Goal: Task Accomplishment & Management: Complete application form

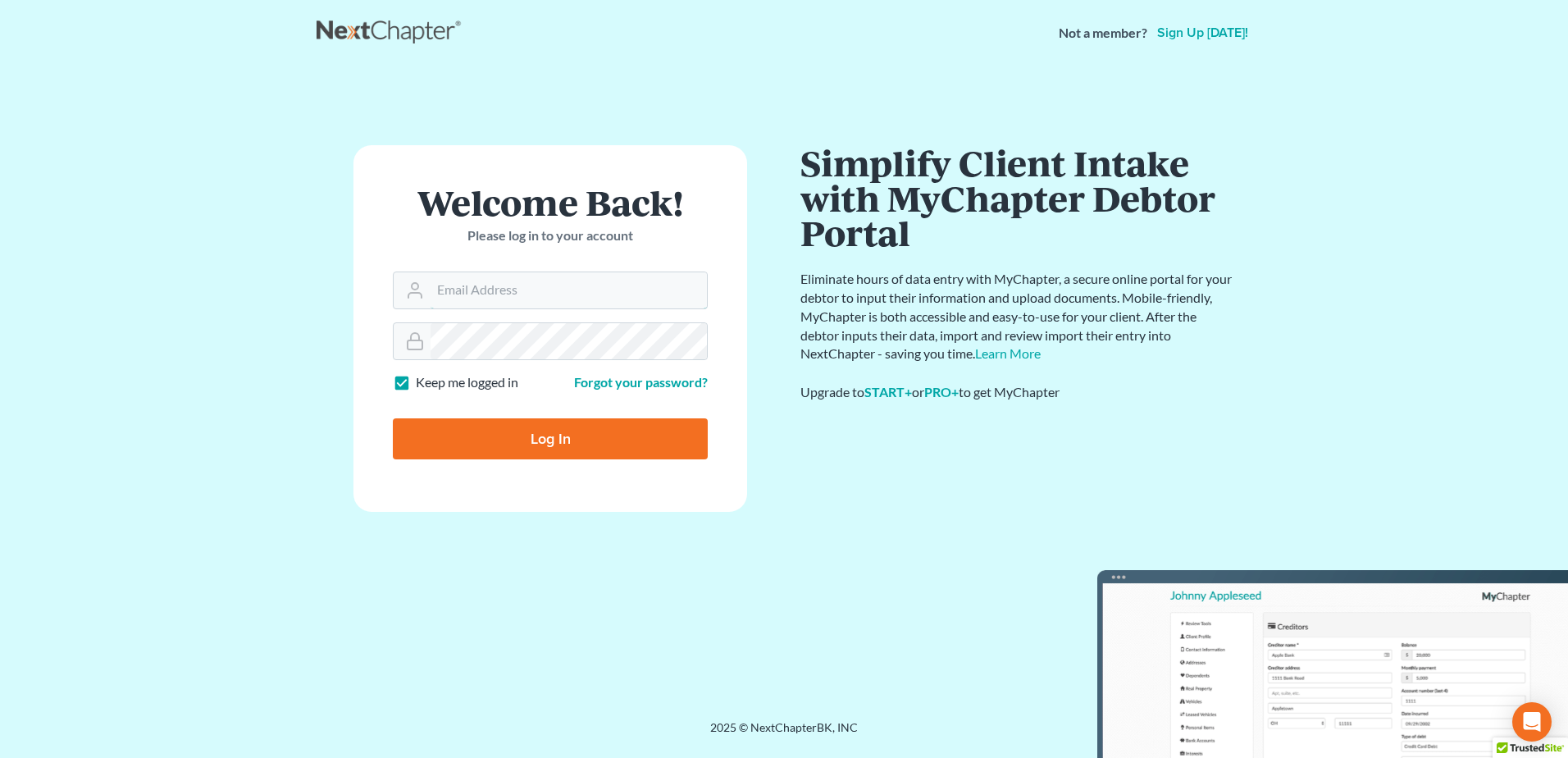
type input "[EMAIL_ADDRESS][DOMAIN_NAME]"
click at [552, 435] on input "Log In" at bounding box center [550, 438] width 315 height 41
type input "Thinking..."
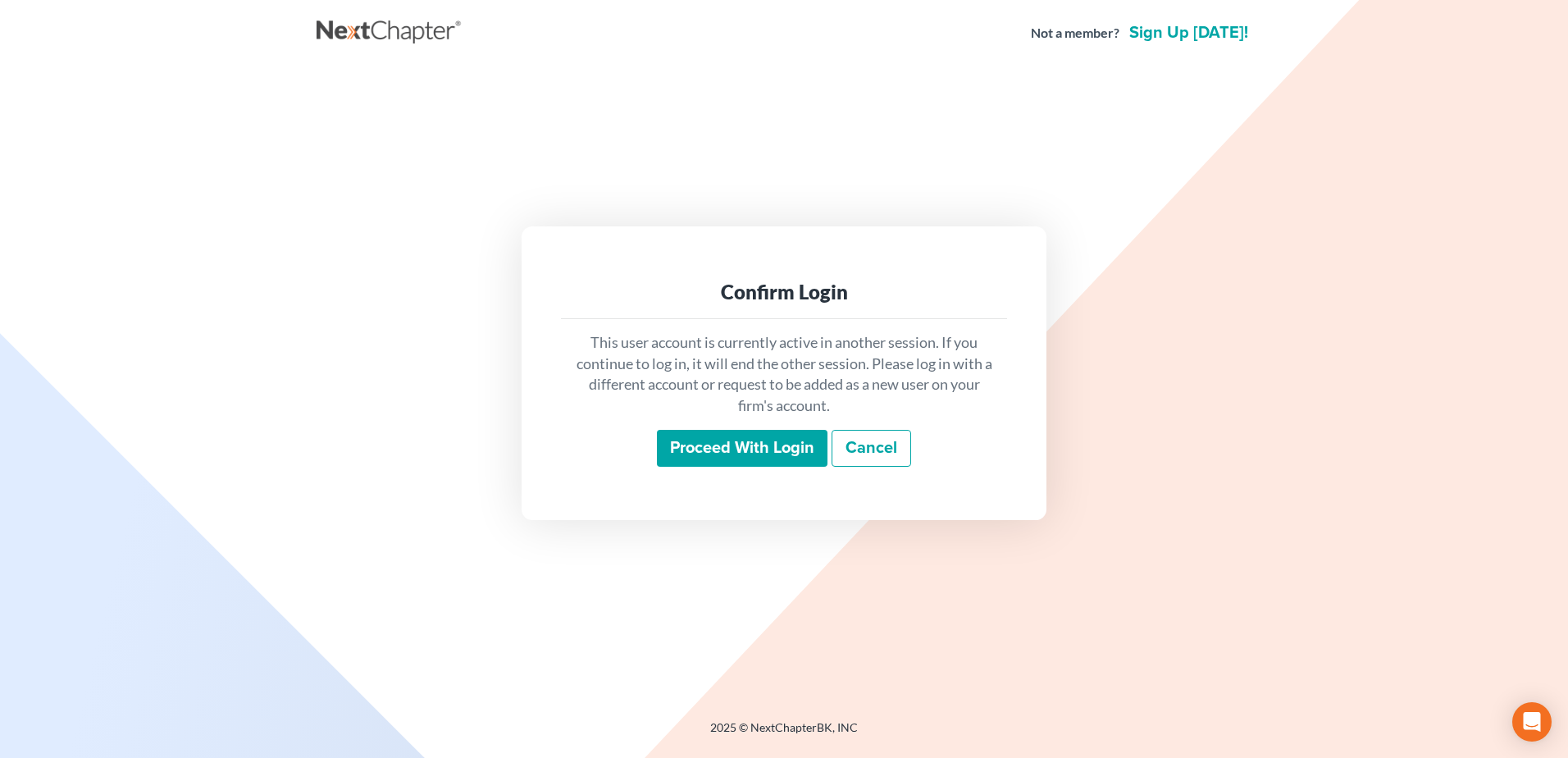
click at [760, 452] on input "Proceed with login" at bounding box center [742, 449] width 171 height 37
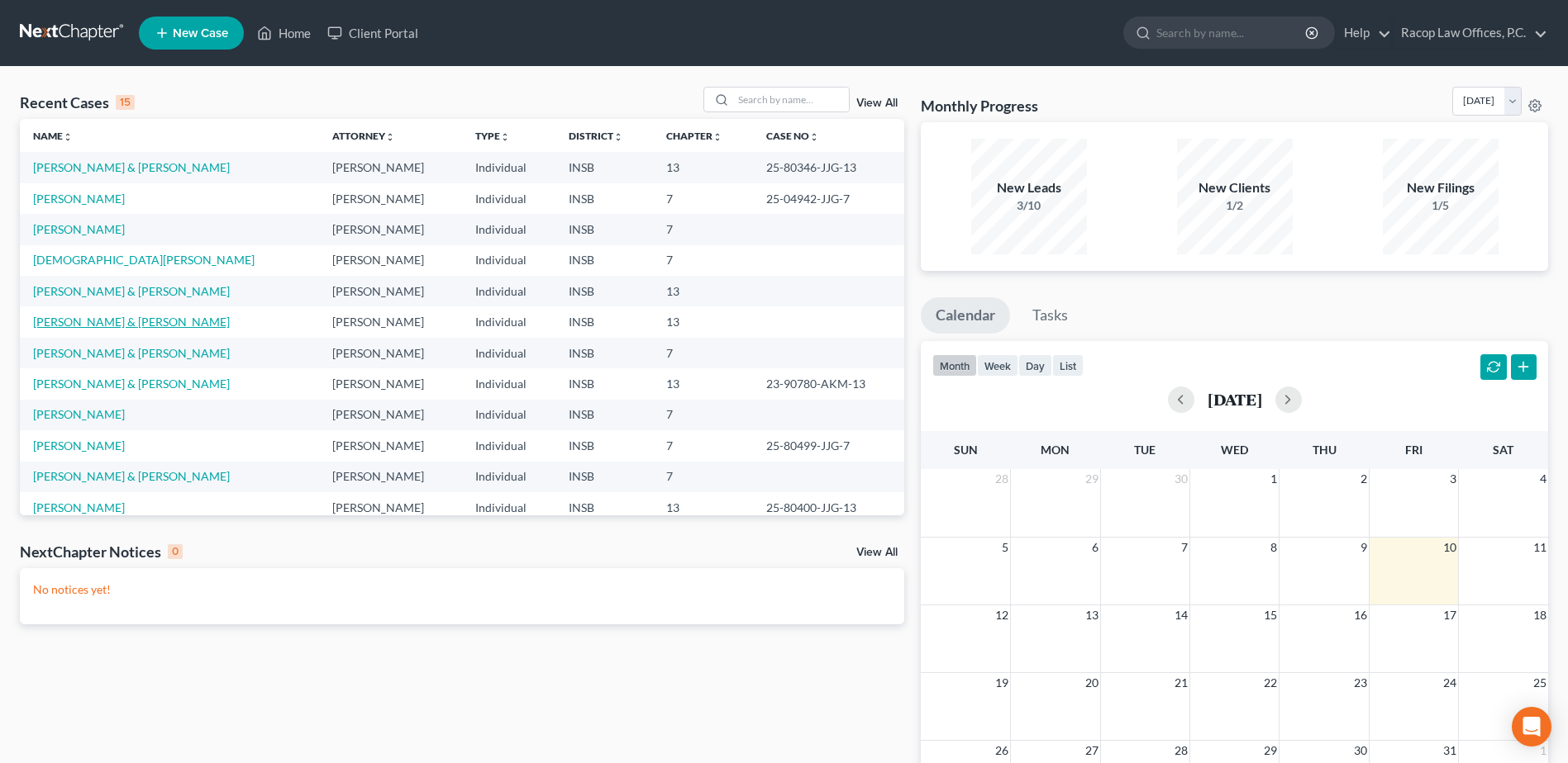
click at [77, 322] on link "Elkins, Jeffrey & Tammy" at bounding box center [132, 322] width 197 height 14
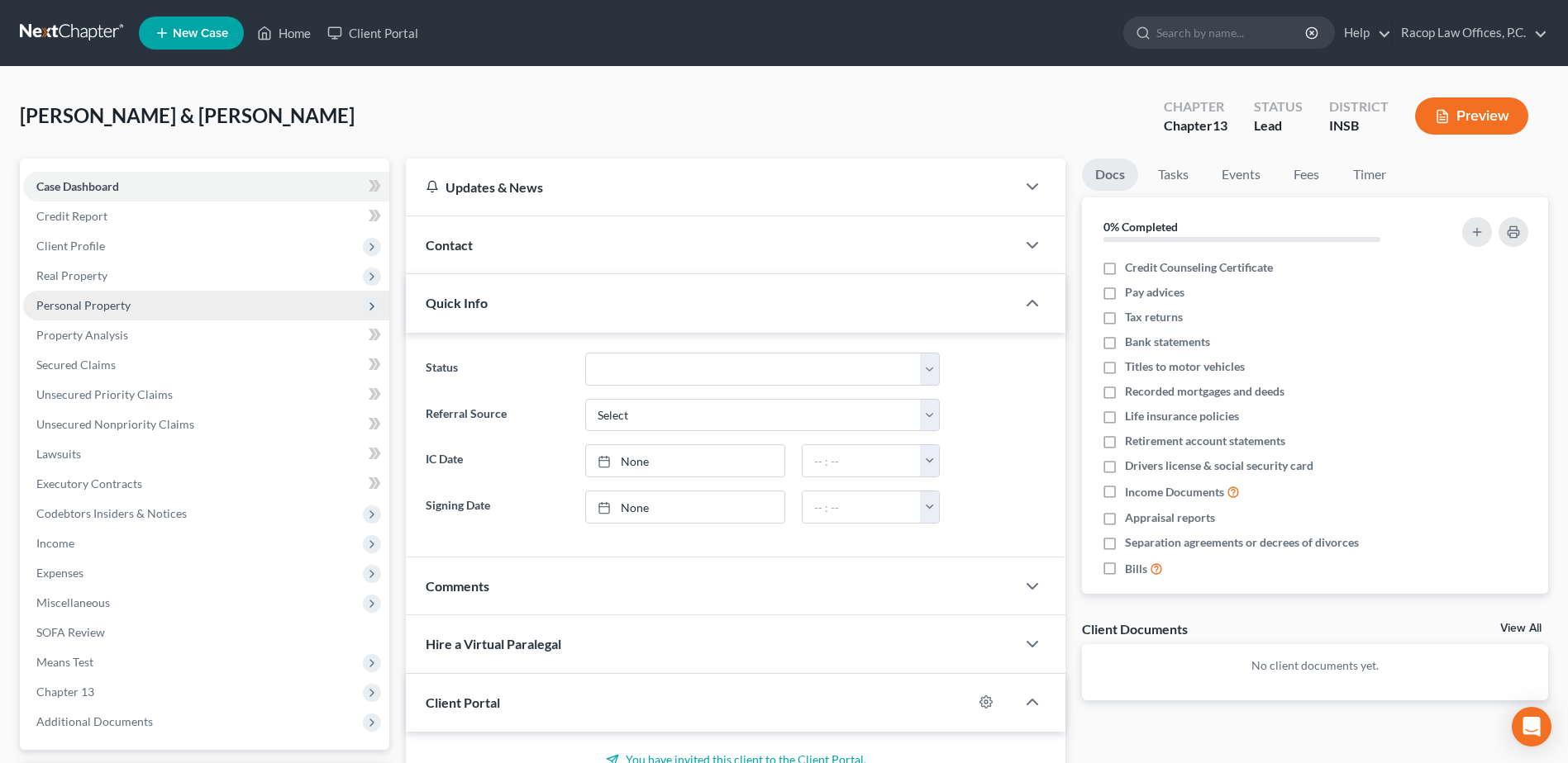
click at [115, 312] on span "Personal Property" at bounding box center [206, 305] width 366 height 30
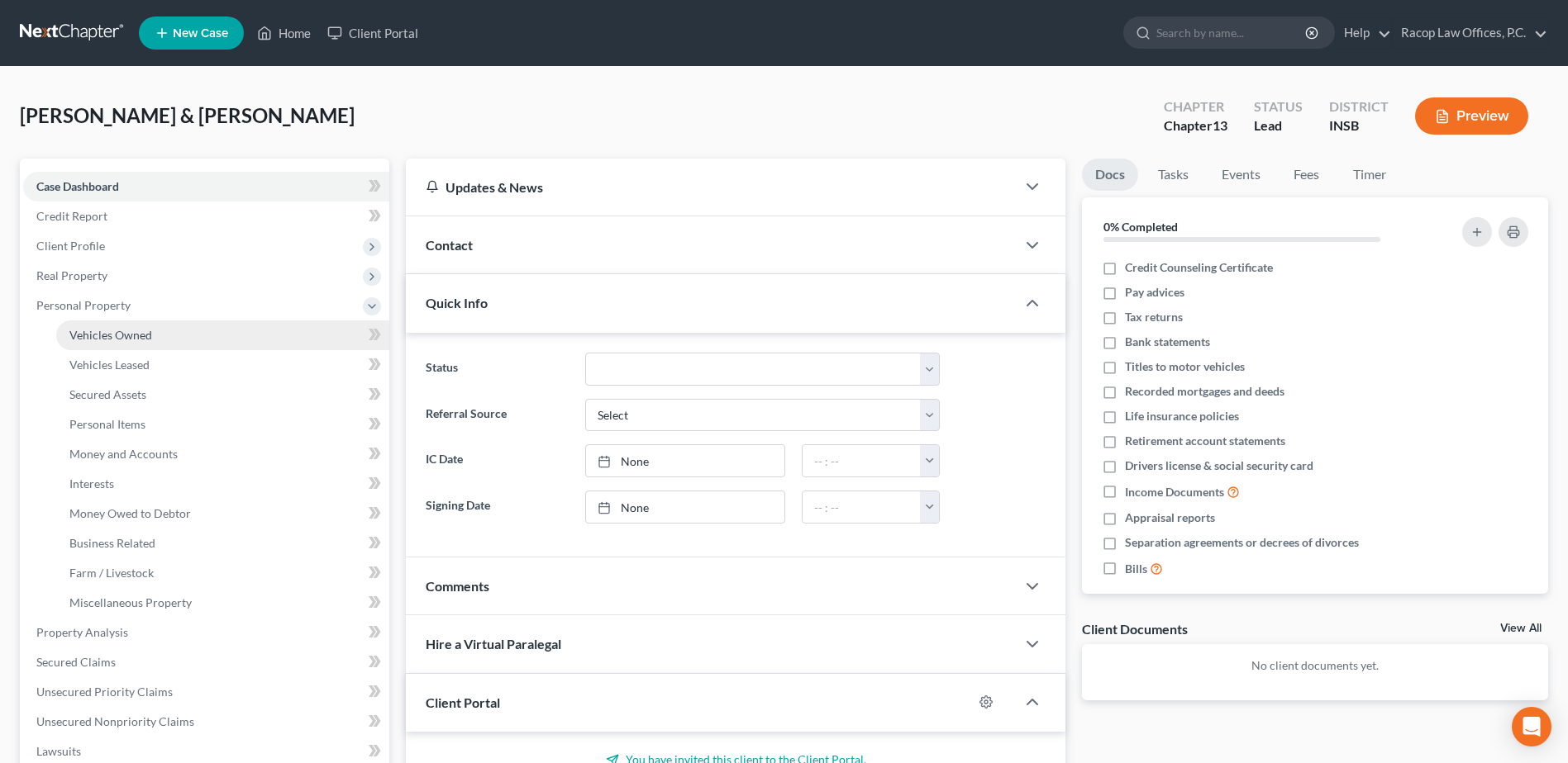
click at [110, 334] on span "Vehicles Owned" at bounding box center [110, 334] width 83 height 14
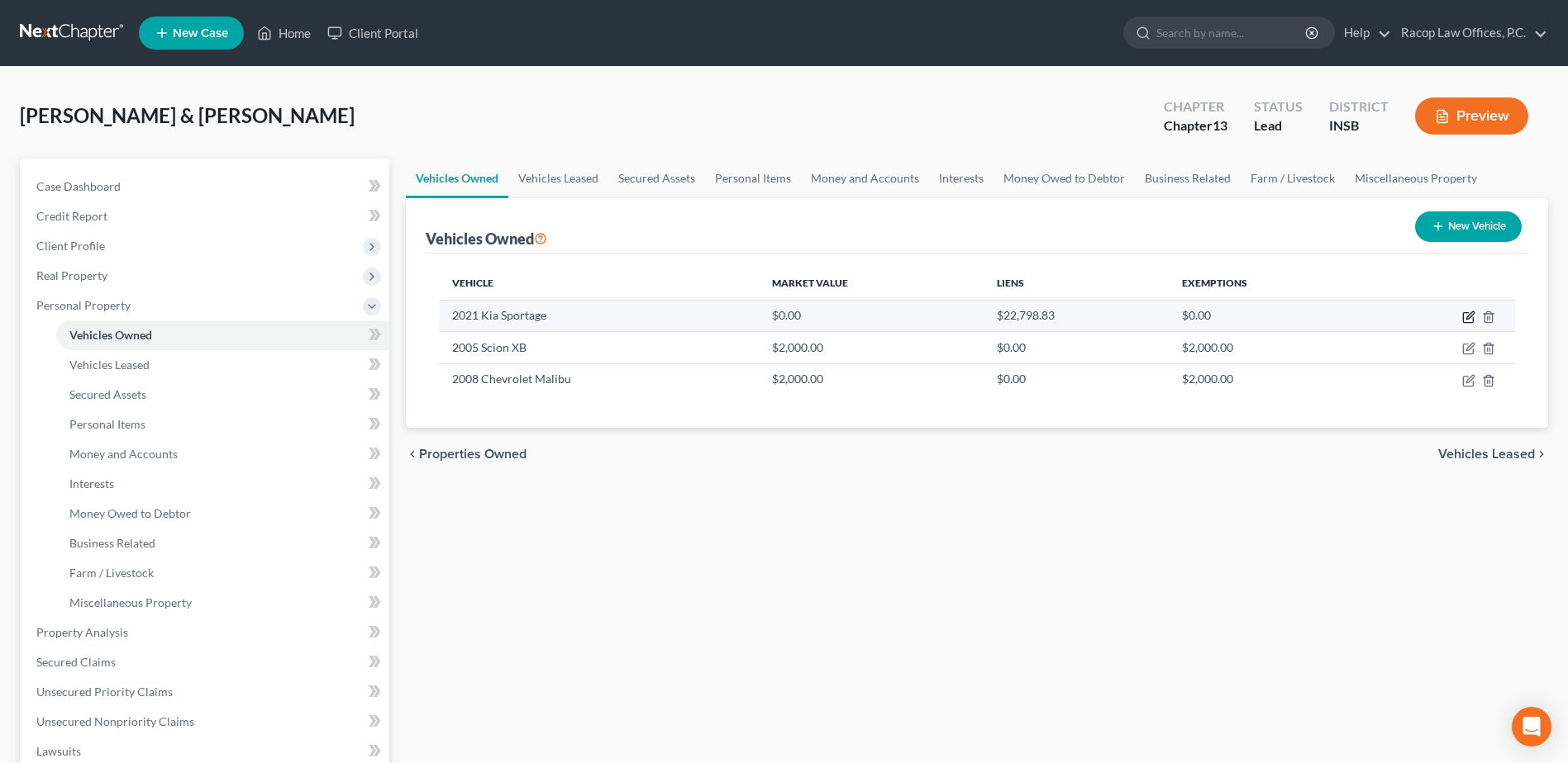
click at [1463, 313] on icon "button" at bounding box center [1468, 318] width 10 height 10
select select "0"
select select "5"
select select "1"
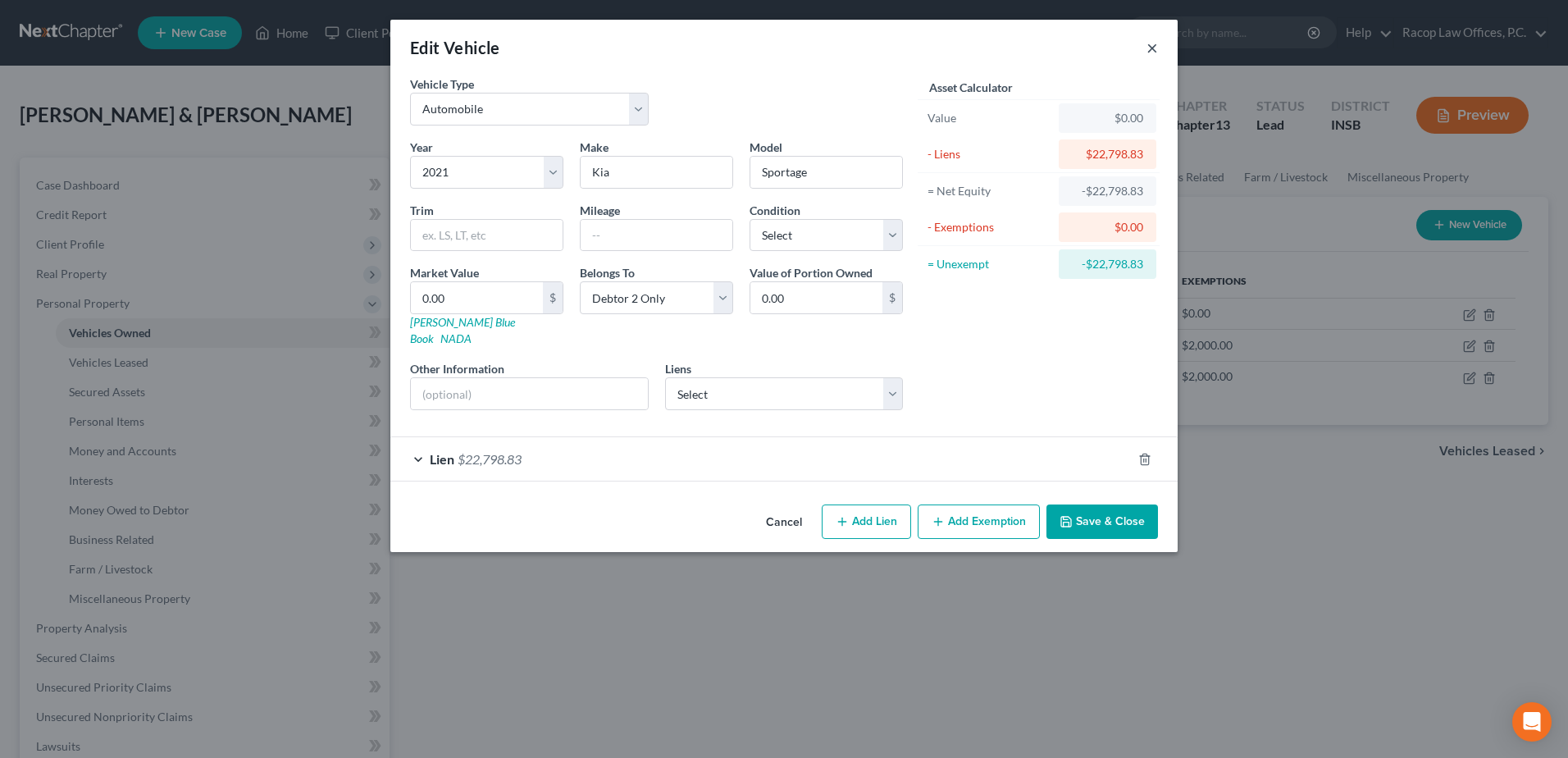
click at [1151, 49] on button "×" at bounding box center [1153, 47] width 12 height 20
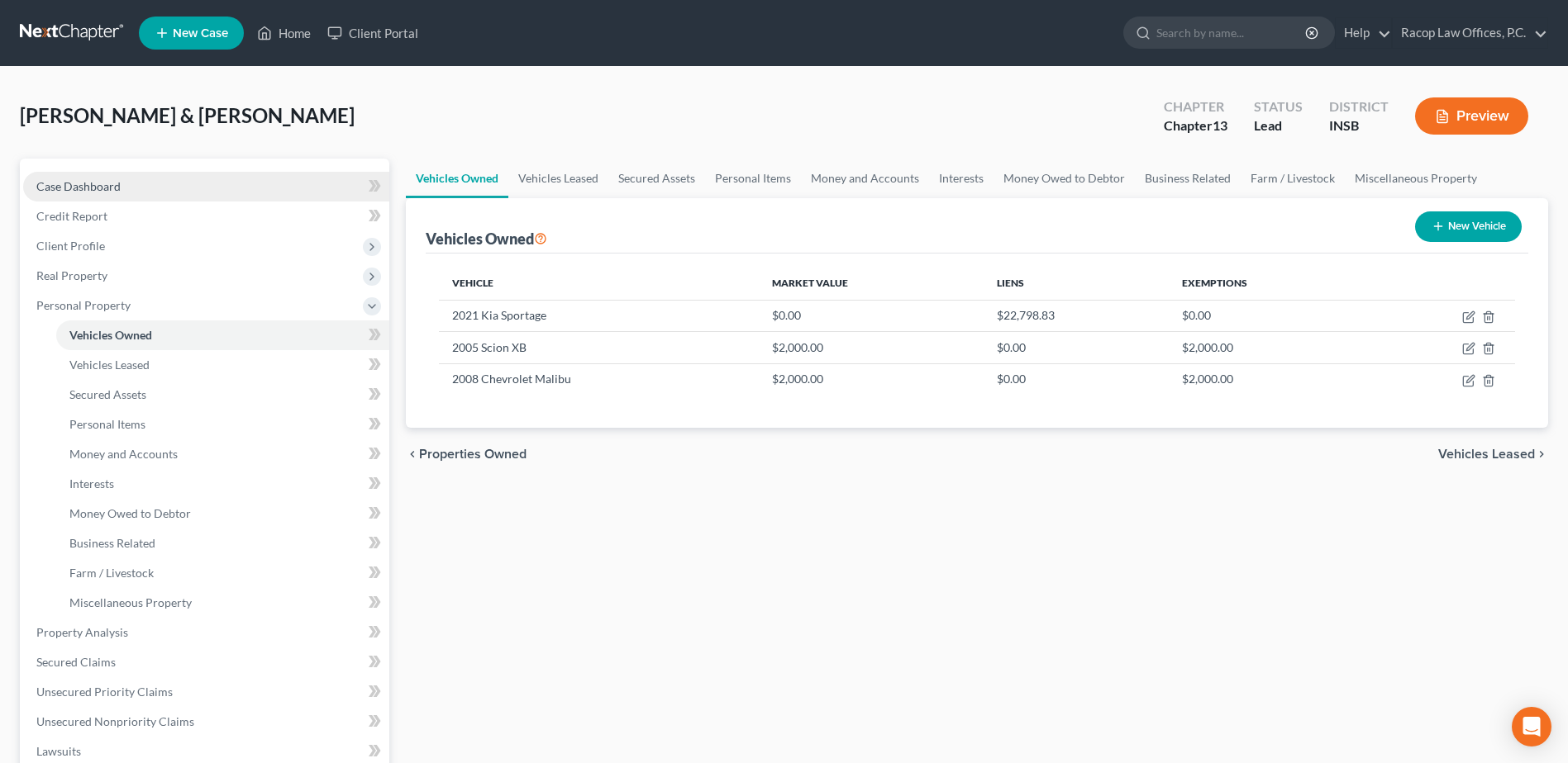
click at [99, 189] on span "Case Dashboard" at bounding box center [78, 186] width 84 height 14
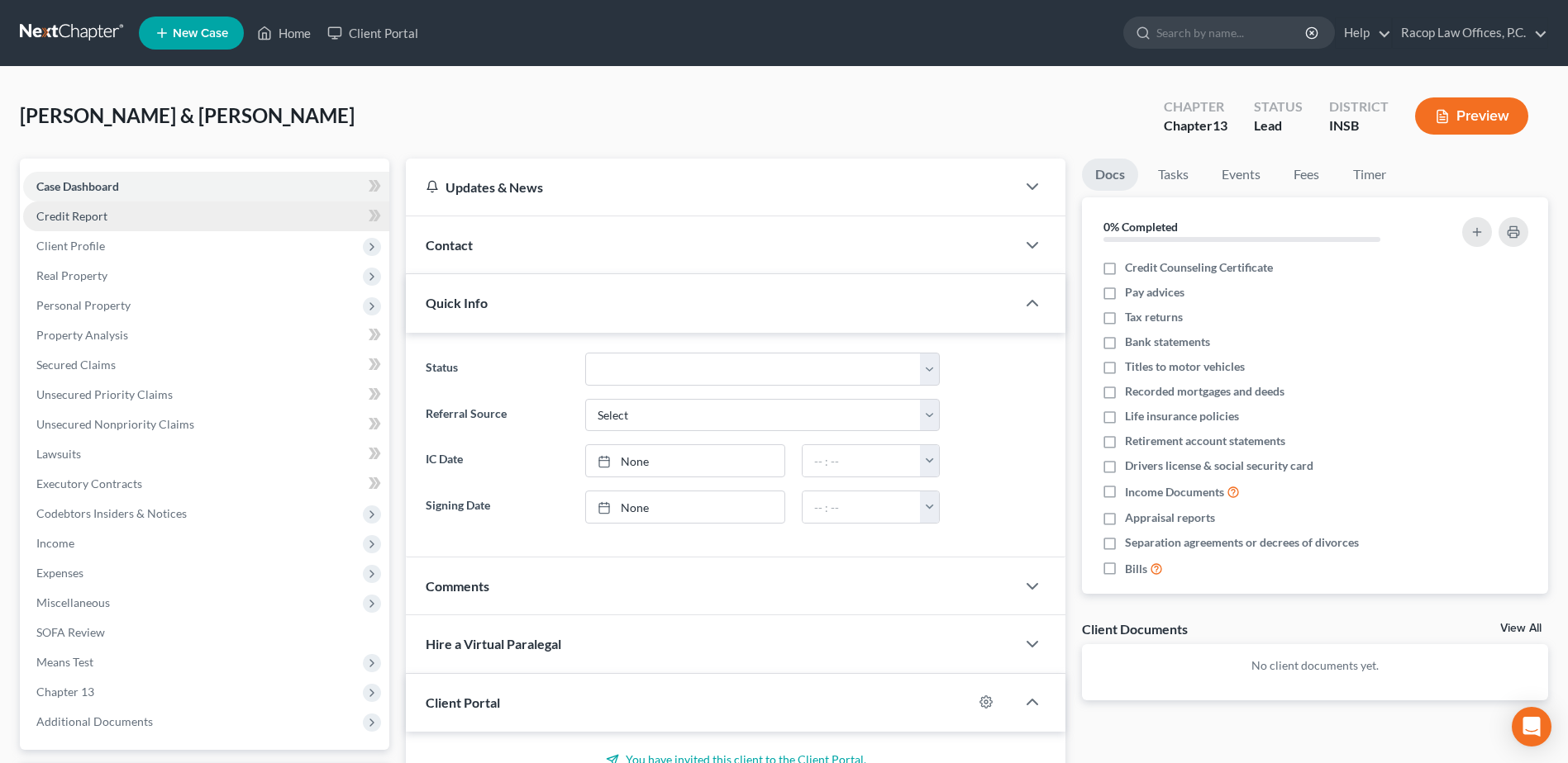
click at [86, 225] on link "Credit Report" at bounding box center [206, 216] width 366 height 30
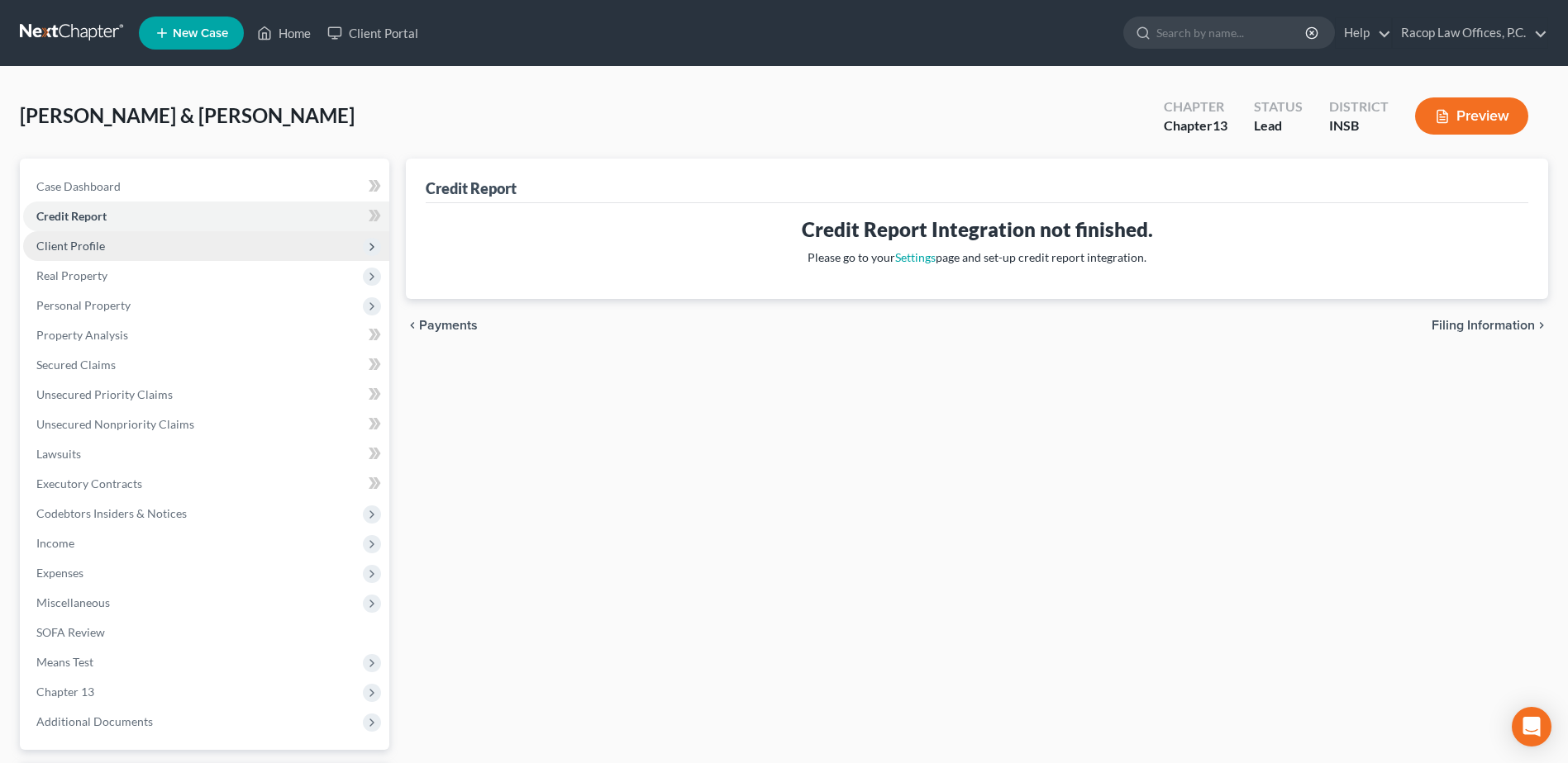
click at [69, 245] on span "Client Profile" at bounding box center [70, 245] width 68 height 14
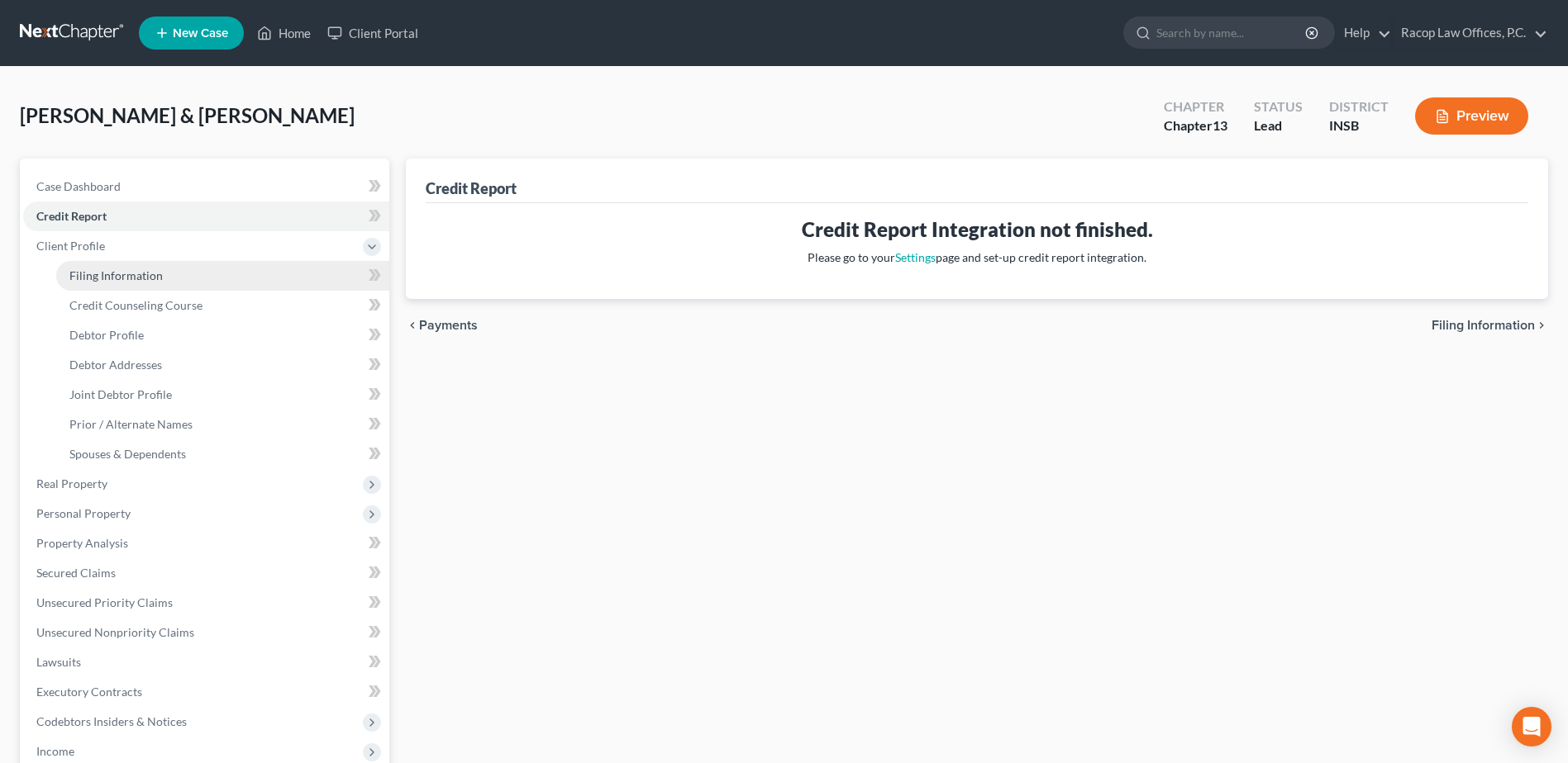
click at [116, 275] on span "Filing Information" at bounding box center [116, 275] width 93 height 14
select select "1"
select select "3"
select select "28"
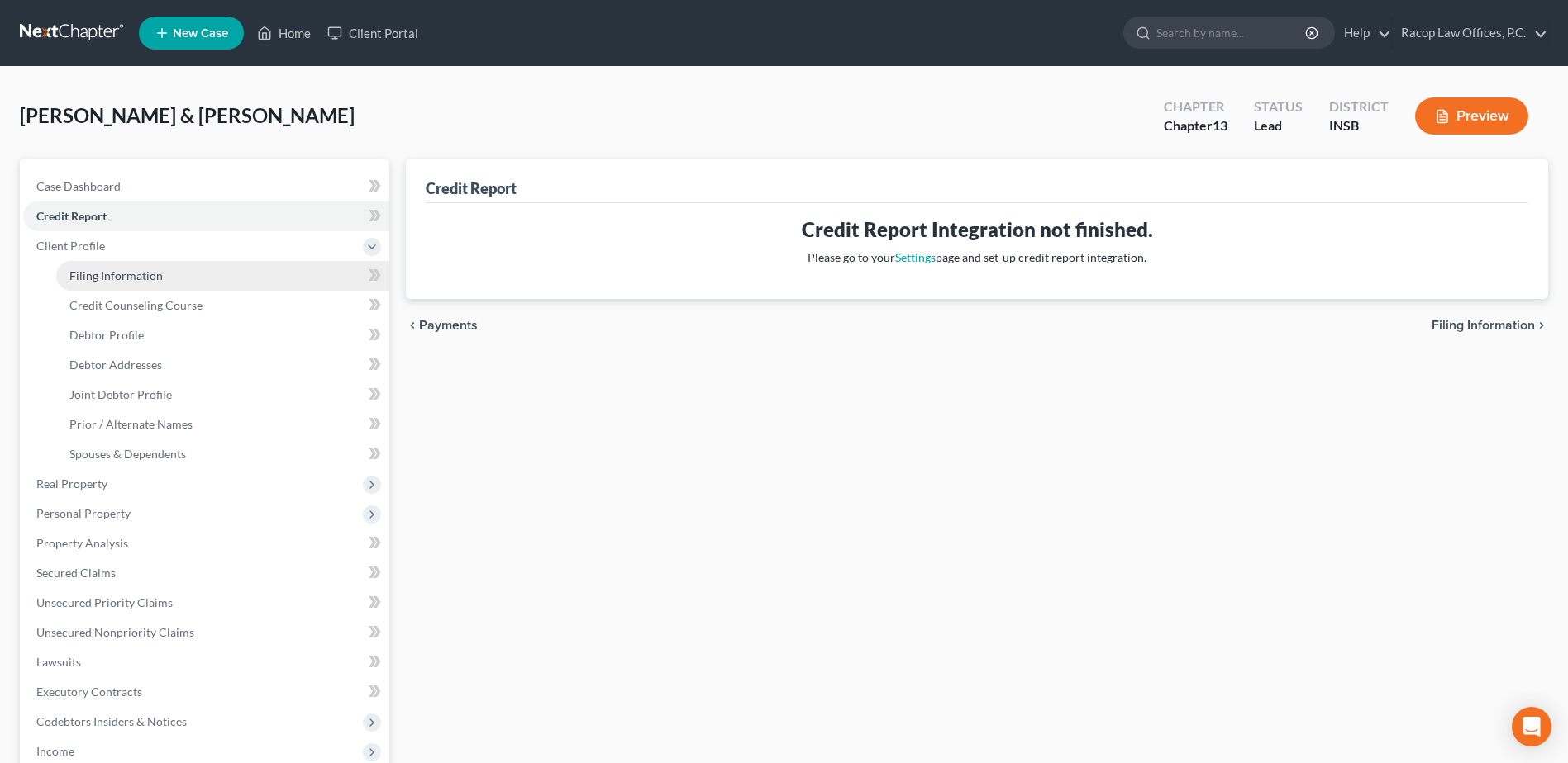
select select "0"
select select "15"
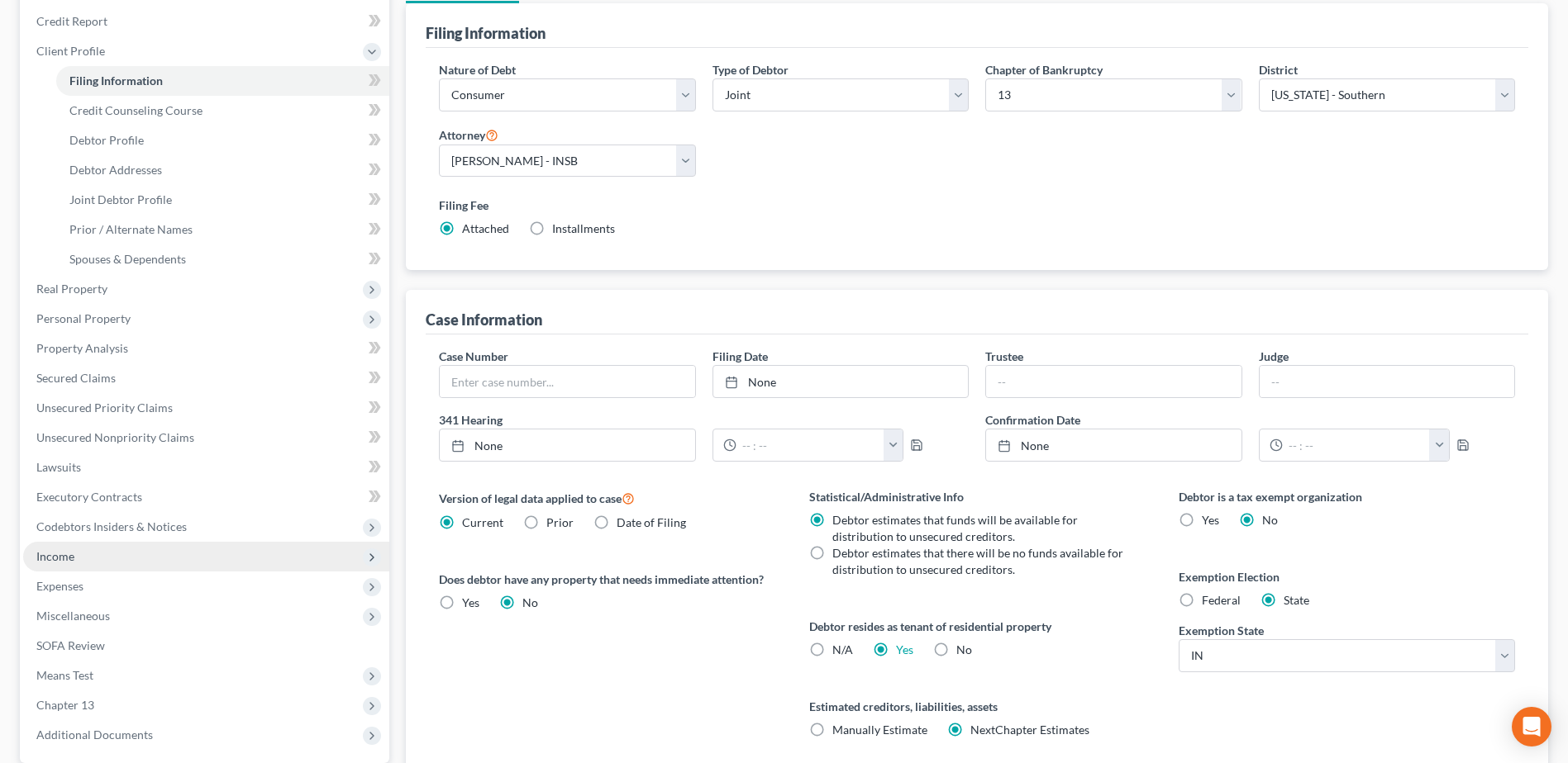
scroll to position [165, 0]
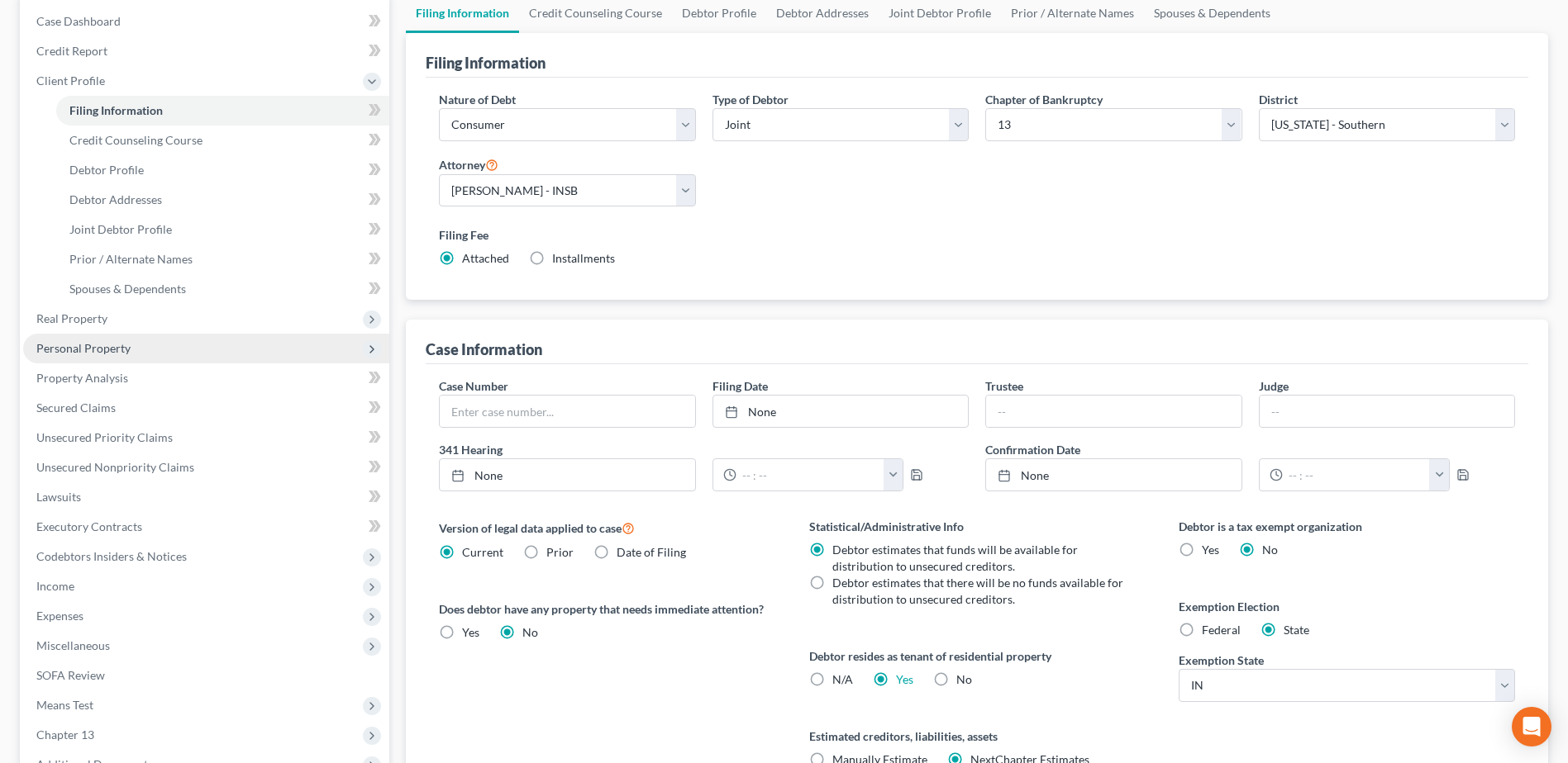
click at [88, 348] on span "Personal Property" at bounding box center [83, 348] width 94 height 14
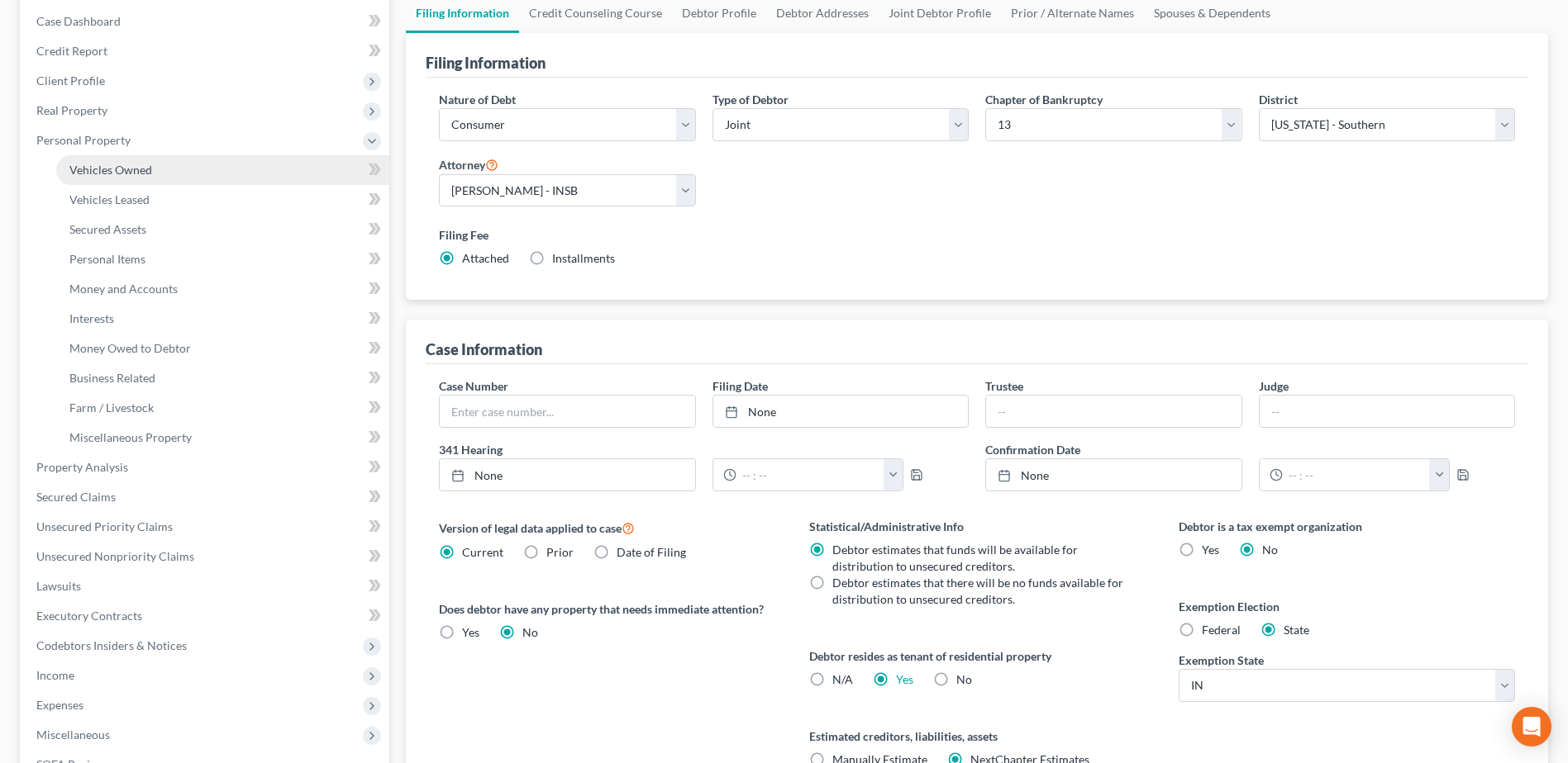
click at [118, 171] on span "Vehicles Owned" at bounding box center [110, 169] width 83 height 14
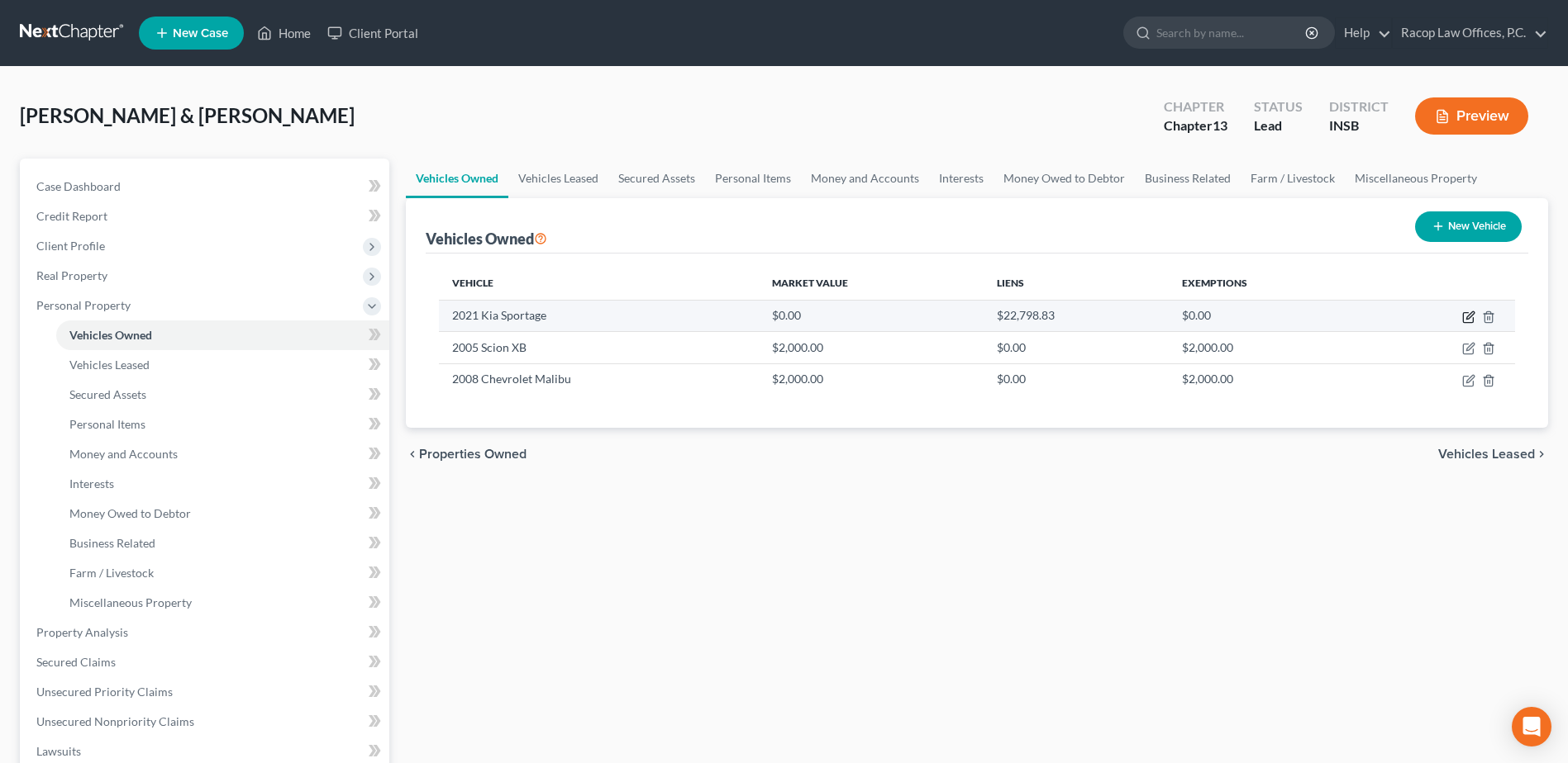
click at [1466, 319] on icon "button" at bounding box center [1470, 315] width 8 height 8
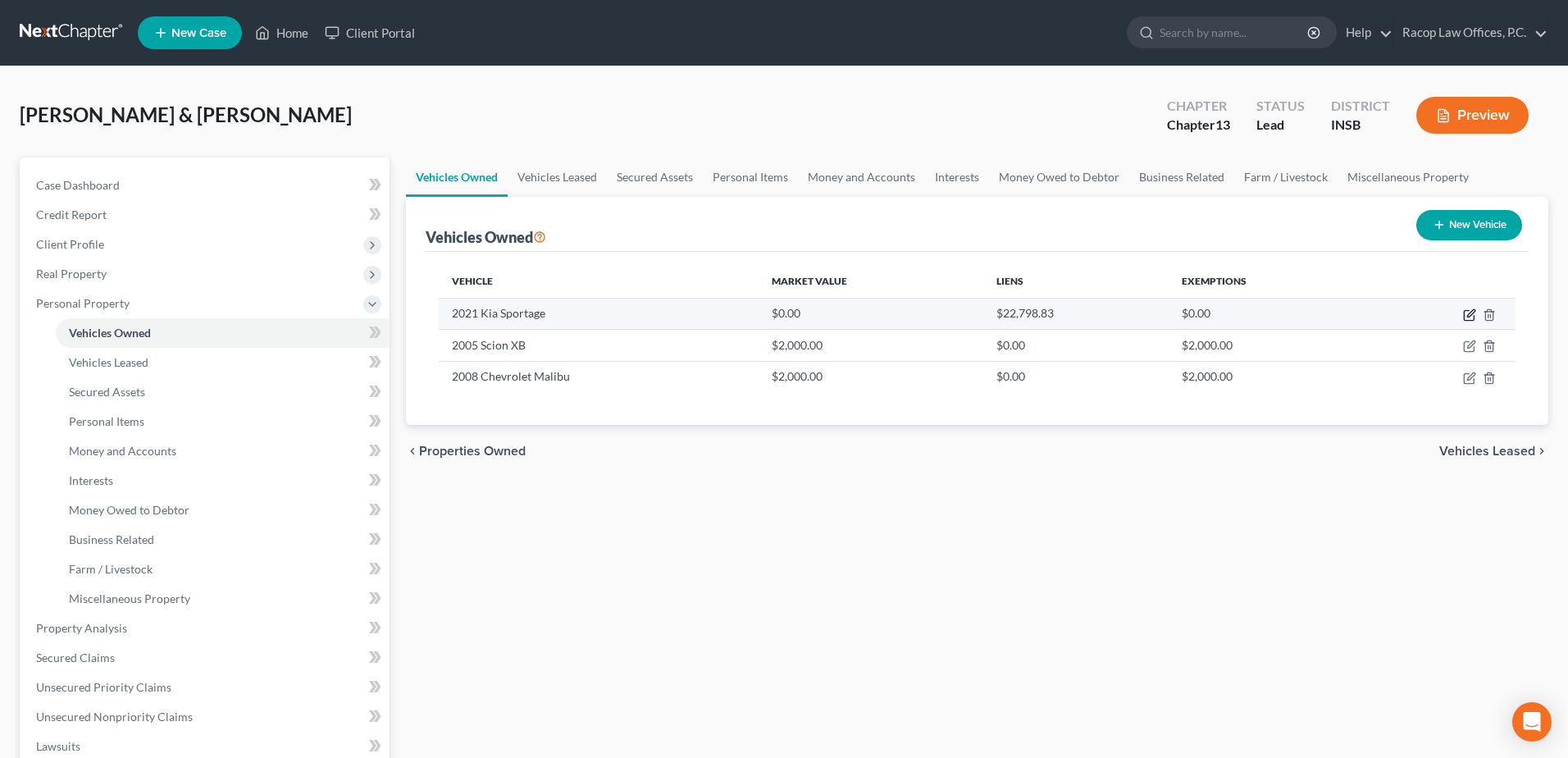
select select "0"
select select "5"
select select "1"
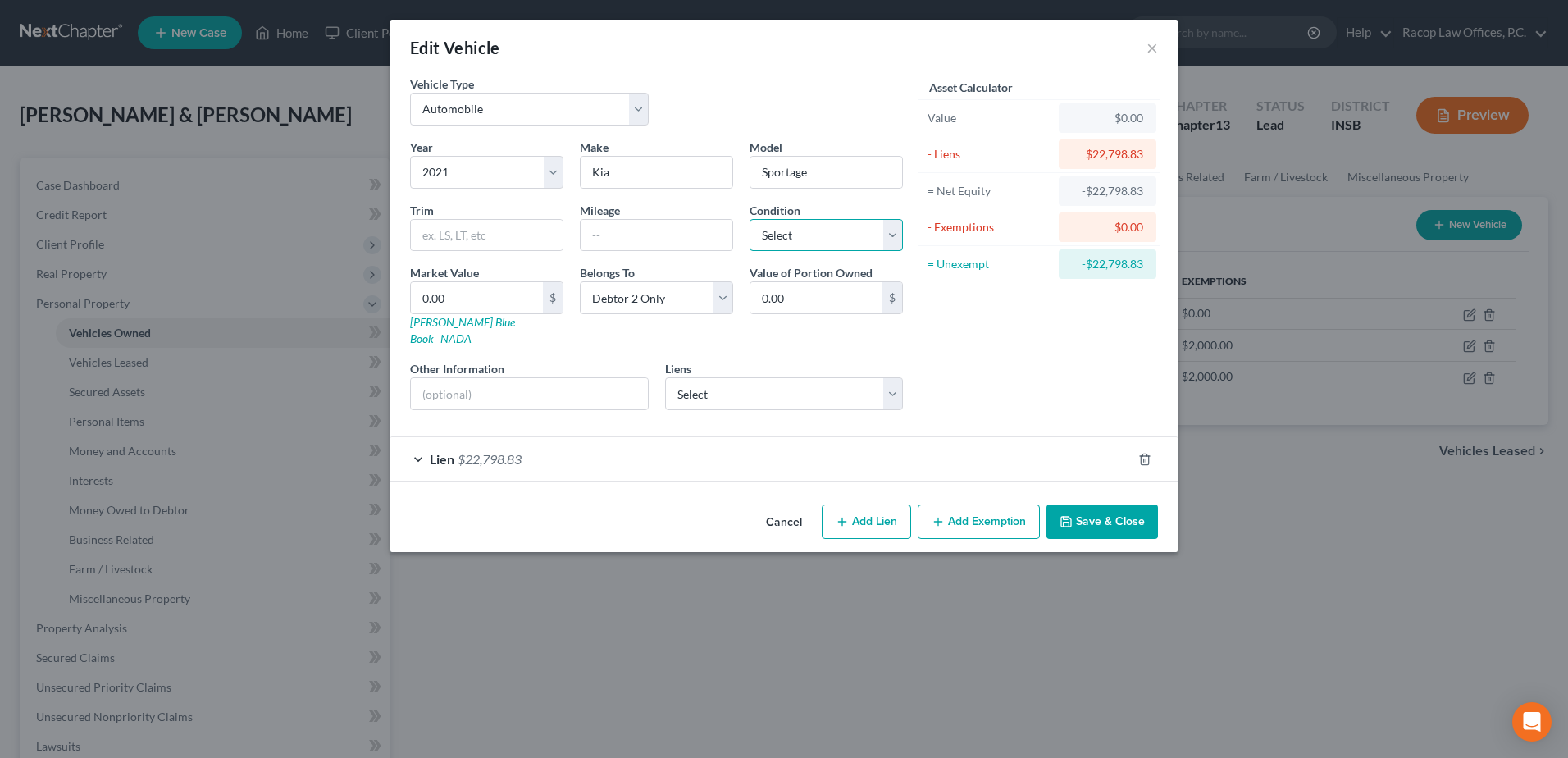
click at [794, 240] on select "Select Excellent Very Good Good Fair Poor" at bounding box center [826, 235] width 154 height 33
select select "3"
click at [750, 219] on select "Select Excellent Very Good Good Fair Poor" at bounding box center [826, 235] width 154 height 33
click at [631, 232] on input "text" at bounding box center [657, 235] width 152 height 31
type input "100,000"
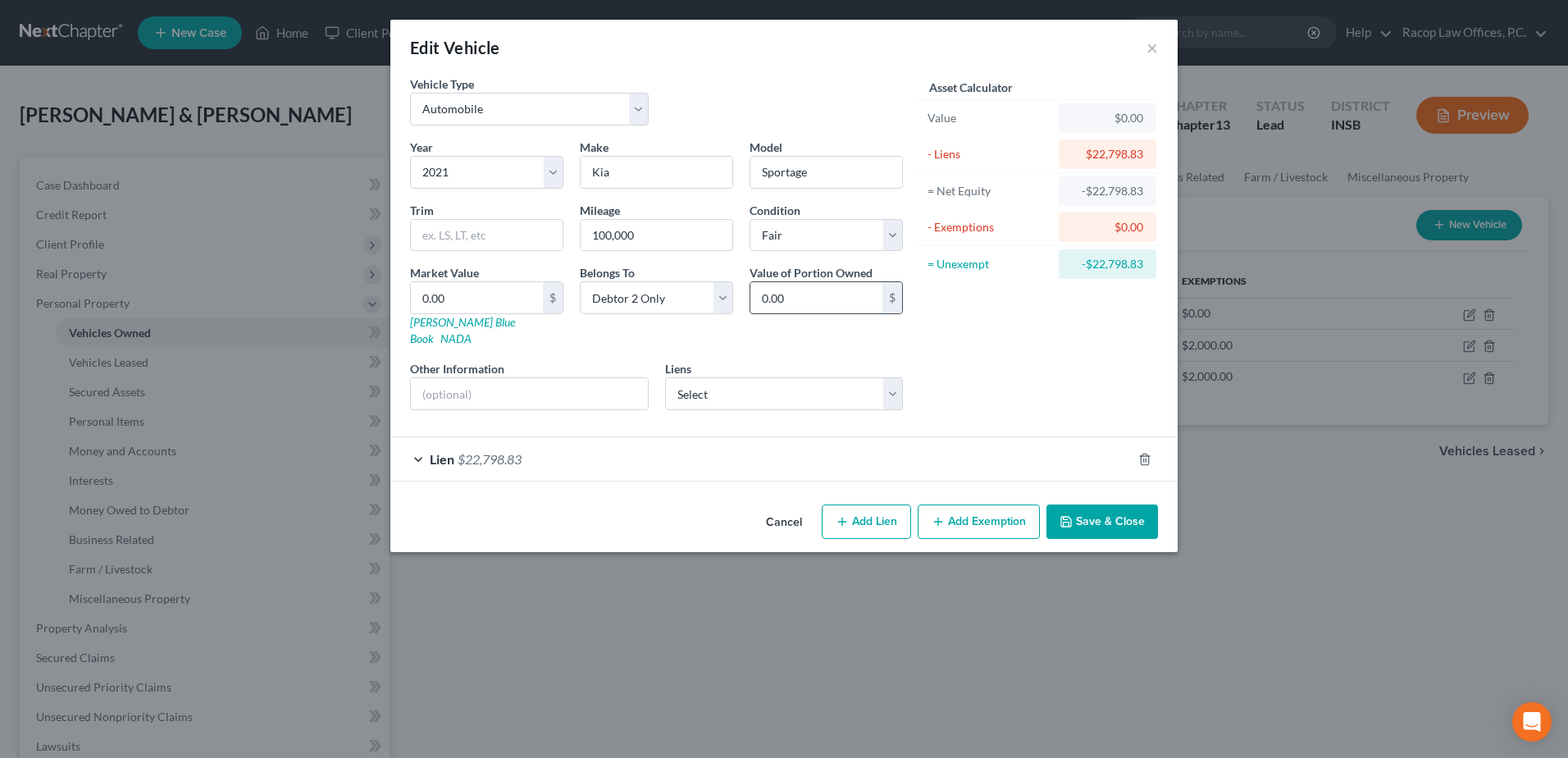
click at [802, 302] on input "0.00" at bounding box center [815, 297] width 132 height 31
click at [454, 296] on input "0.00" at bounding box center [477, 297] width 132 height 31
type input "1"
type input "1.00"
type input "10"
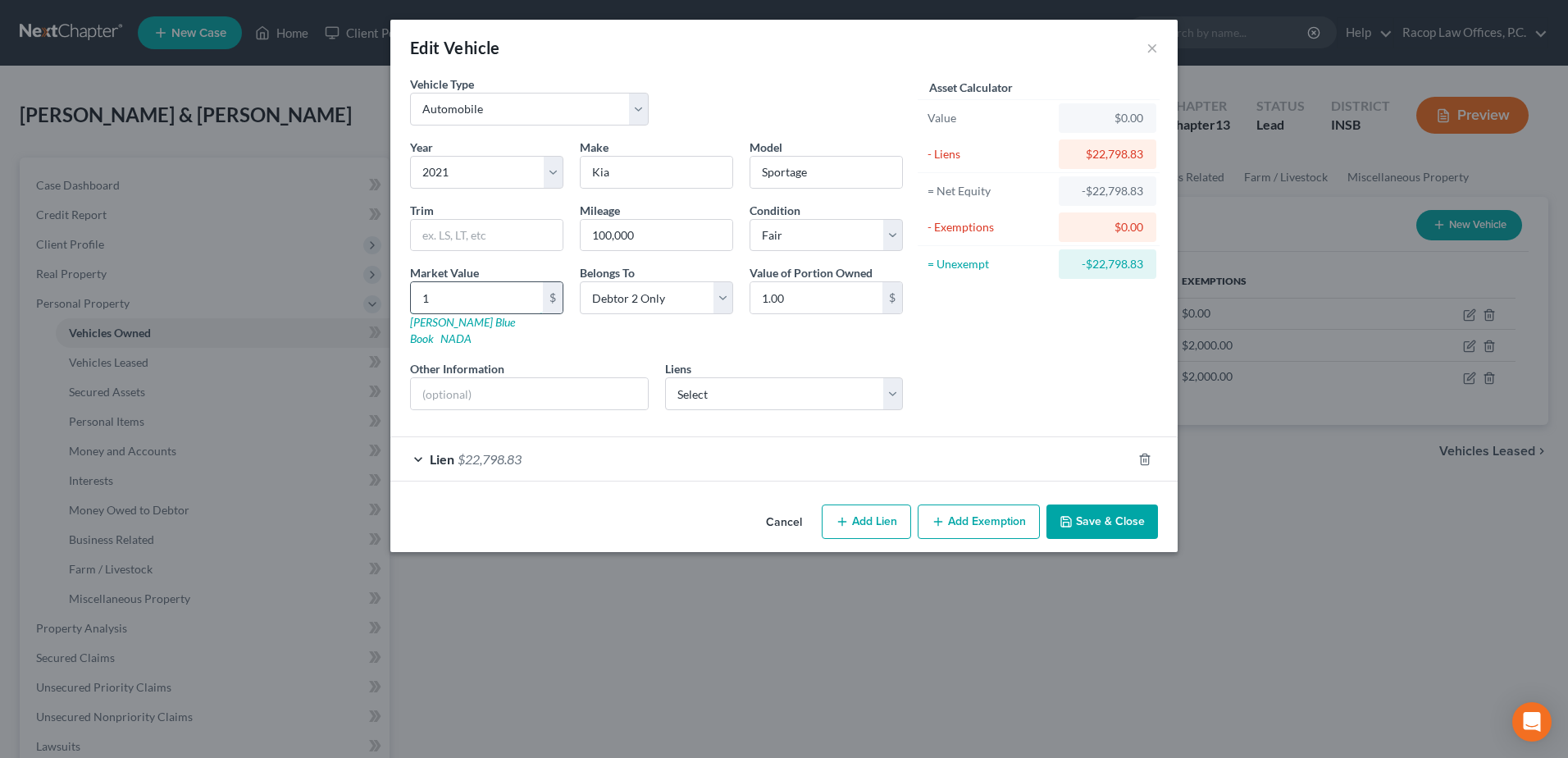
type input "10.00"
type input "100"
type input "100.00"
type input "1002"
type input "1,002.00"
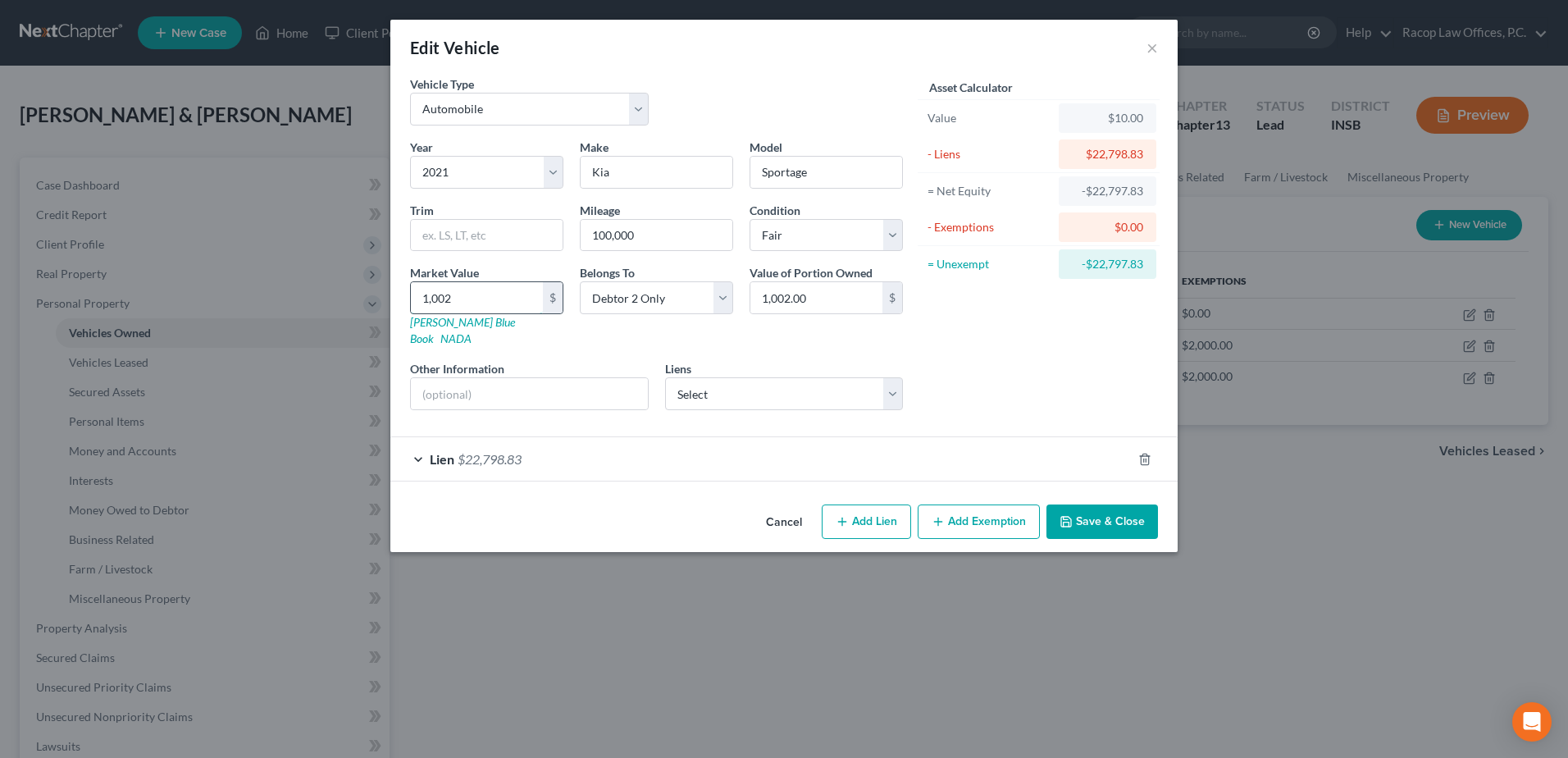
type input "1,0022"
type input "10,022.00"
click at [782, 377] on select "Select Capital One Auto Finance - $2,321.00" at bounding box center [784, 393] width 239 height 33
click at [794, 336] on div "Year Select 2026 2025 2024 2023 2022 2021 2020 2019 2018 2017 2016 2015 2014 20…" at bounding box center [657, 280] width 510 height 285
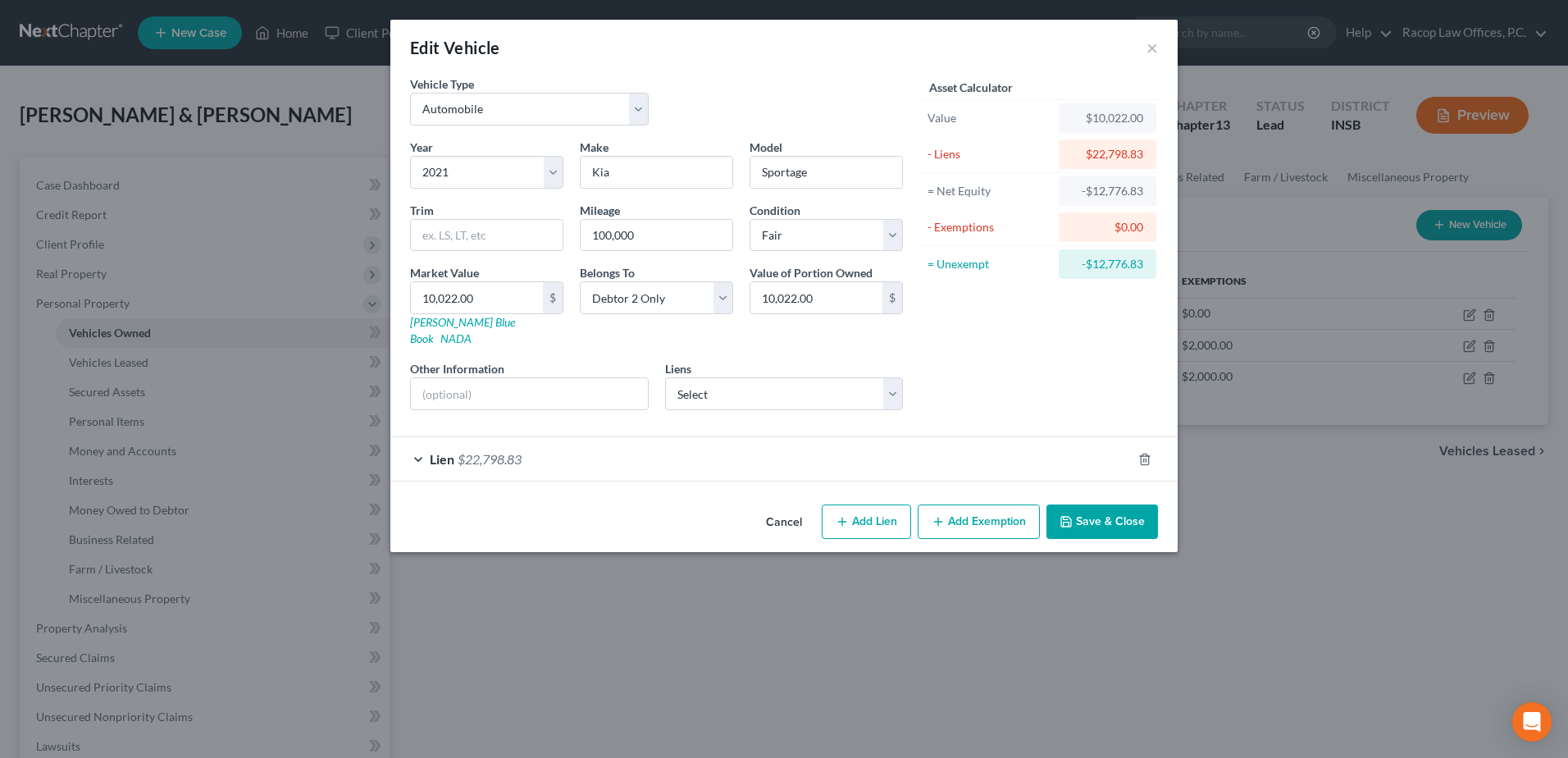
click at [481, 451] on span "$22,798.83" at bounding box center [489, 459] width 64 height 15
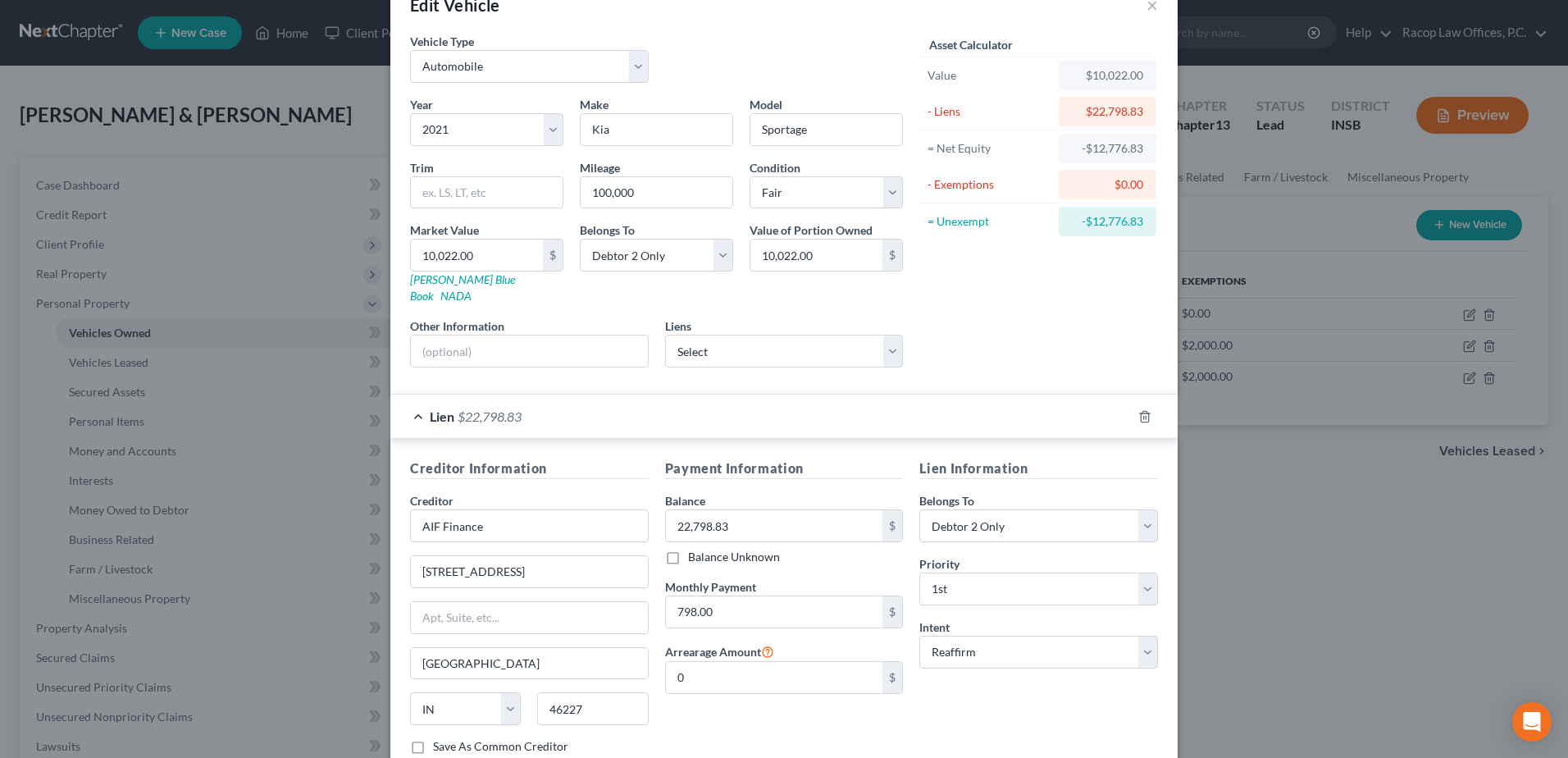
scroll to position [82, 0]
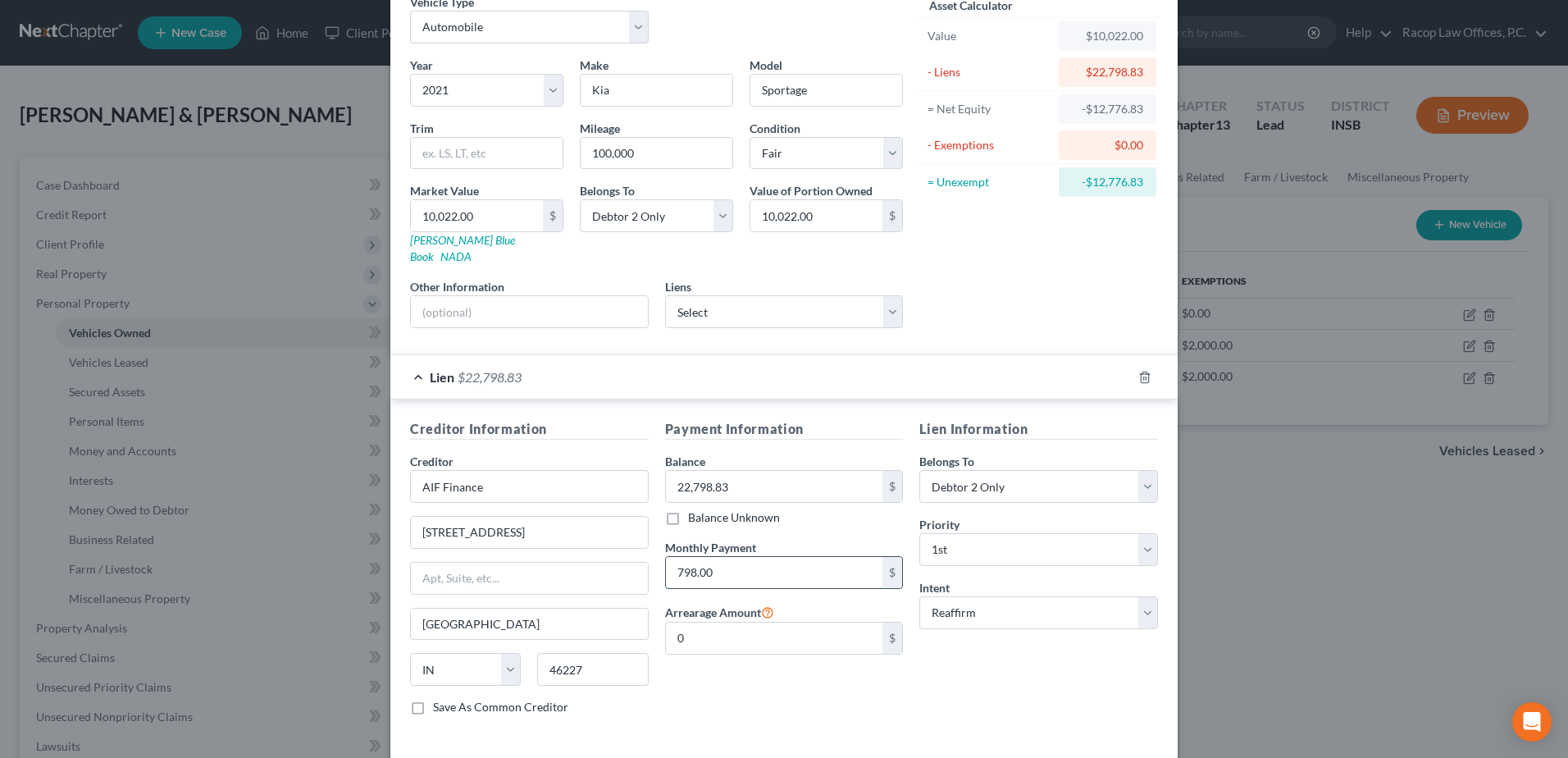
click at [726, 557] on input "798.00" at bounding box center [775, 573] width 217 height 31
type input "0"
click at [1120, 419] on h5 "Lien Information" at bounding box center [1038, 429] width 239 height 20
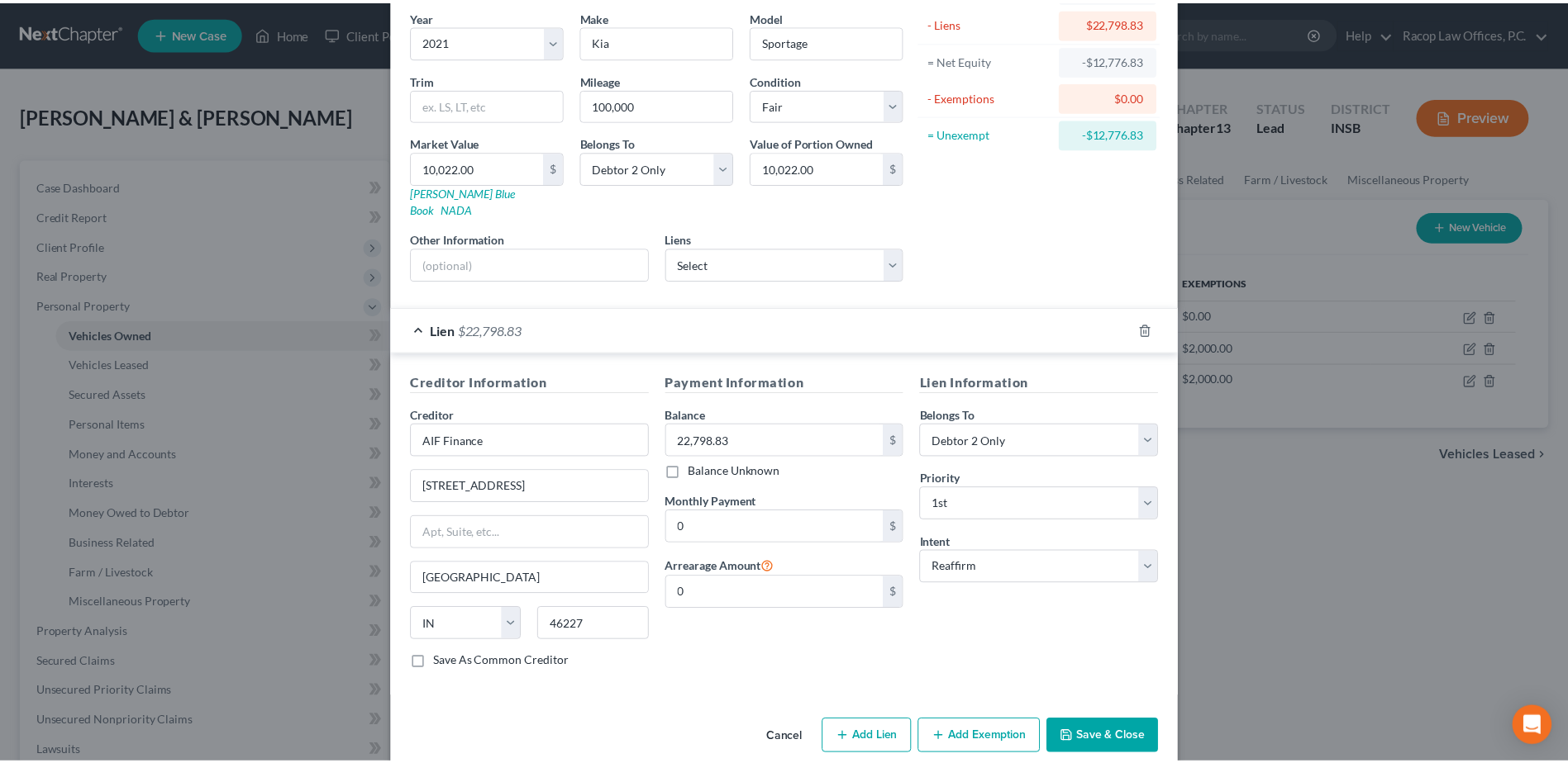
scroll to position [140, 0]
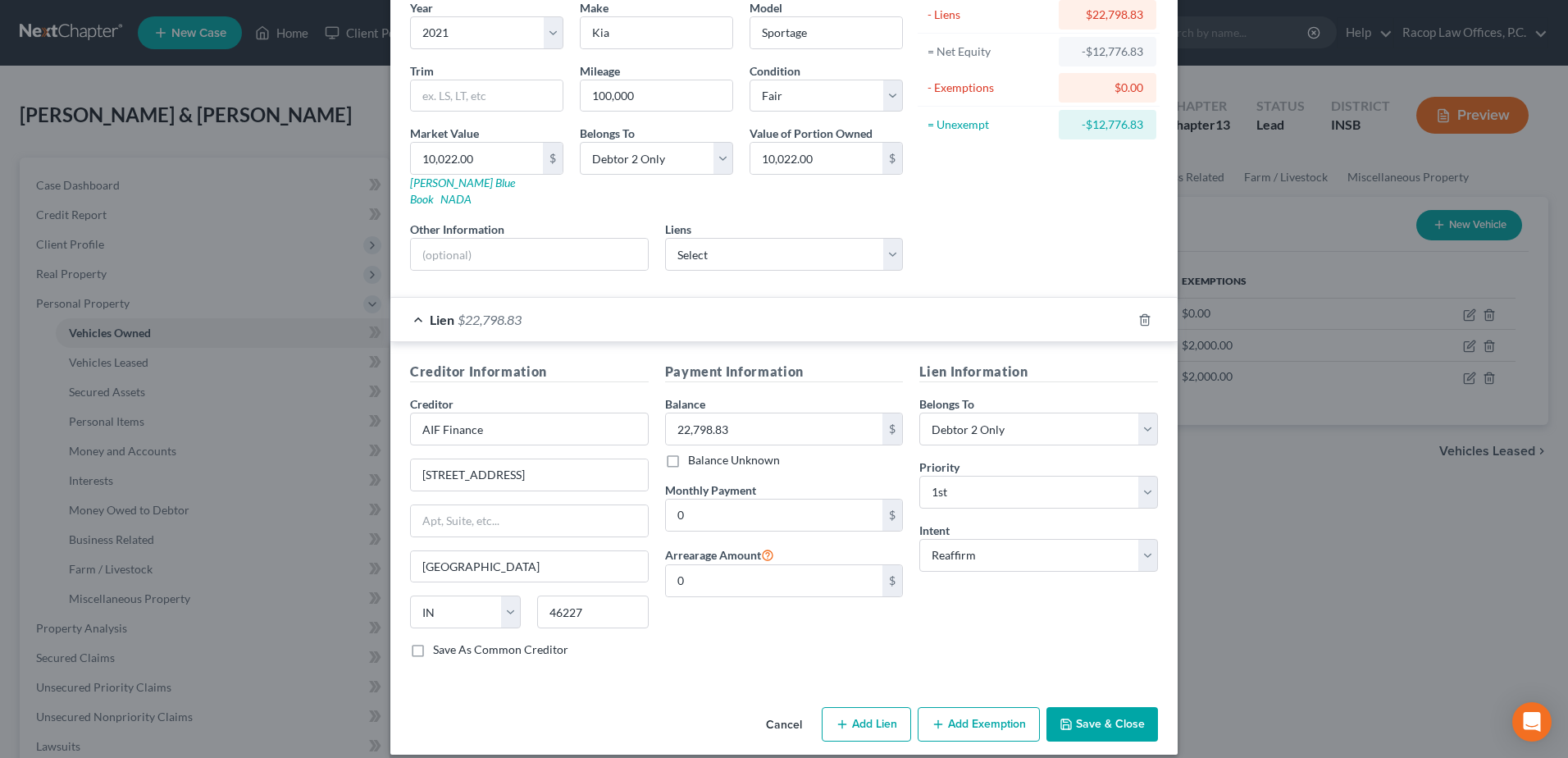
click at [1108, 711] on button "Save & Close" at bounding box center [1102, 724] width 111 height 35
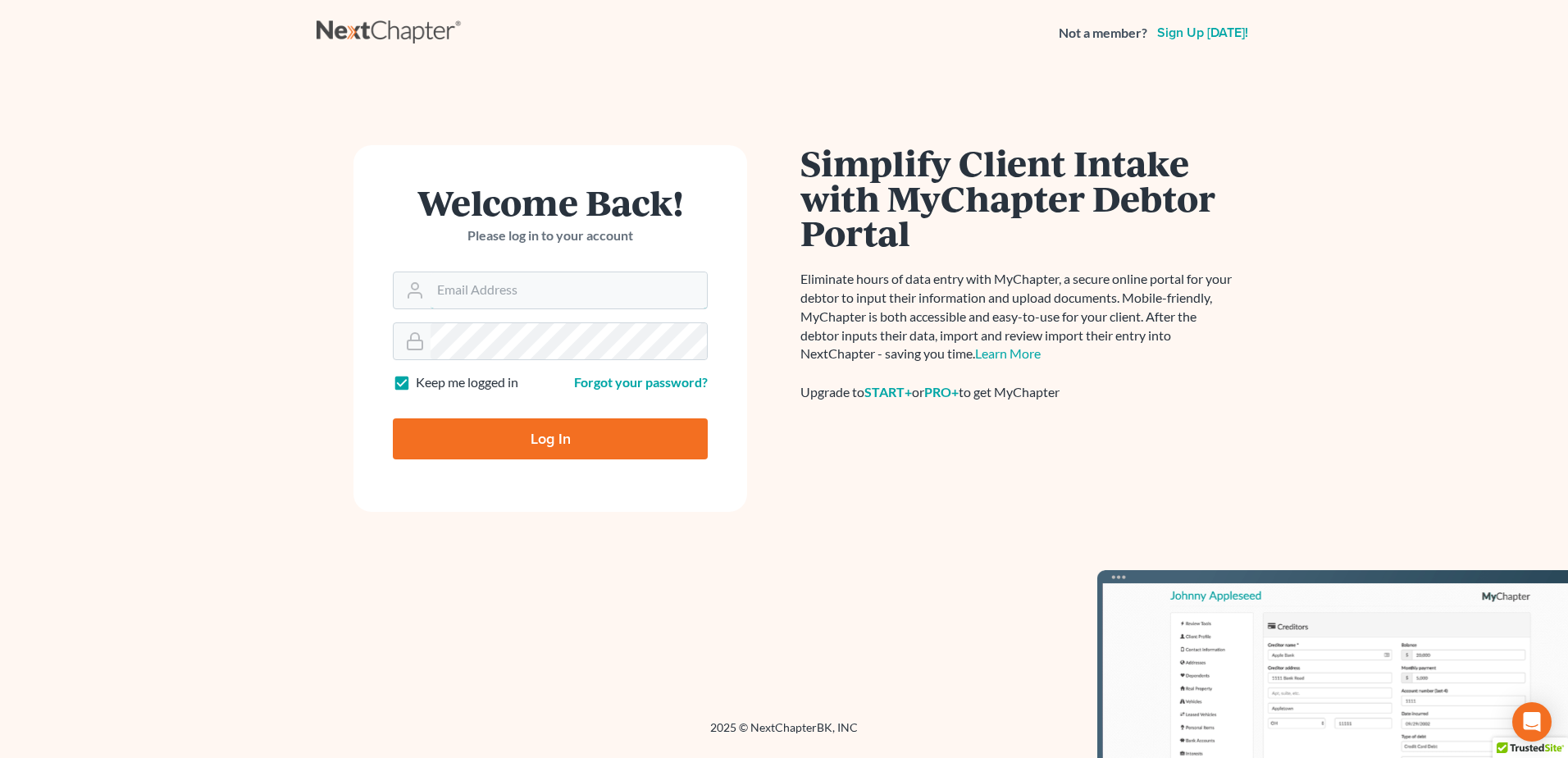
type input "racoplaw@aol.com"
click at [550, 446] on input "Log In" at bounding box center [550, 438] width 315 height 41
type input "Thinking..."
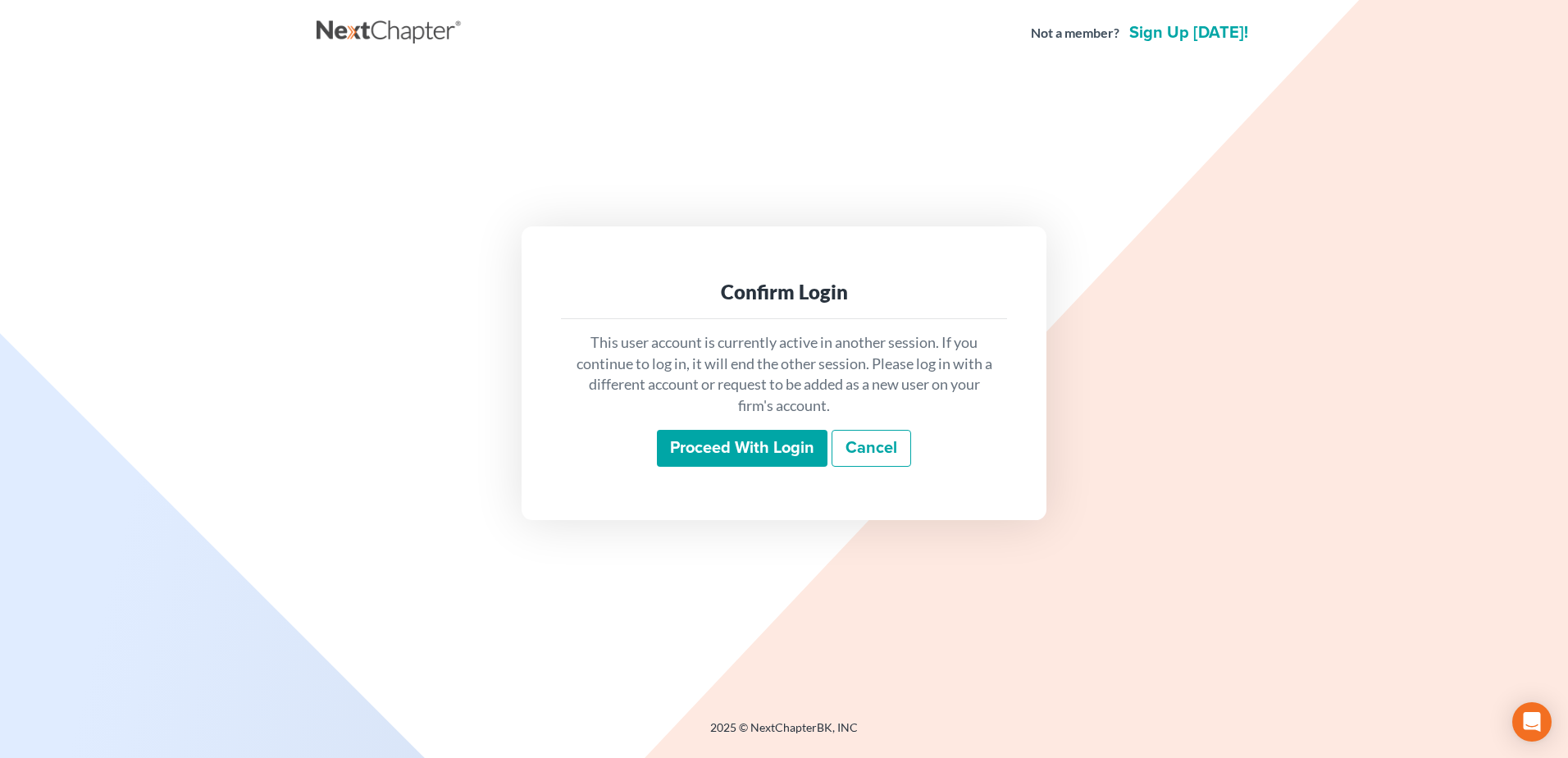
click at [747, 450] on input "Proceed with login" at bounding box center [742, 449] width 171 height 37
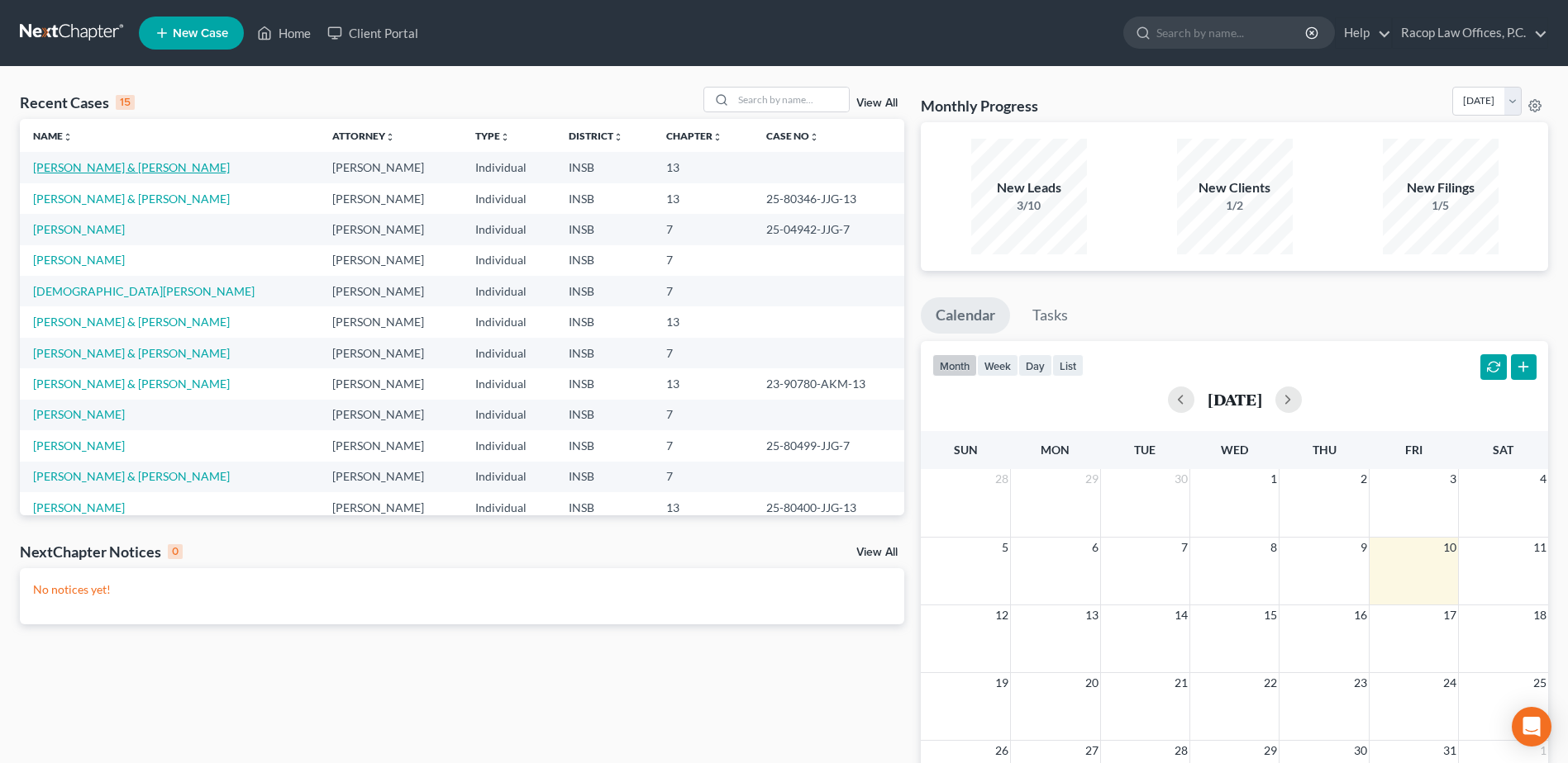
click at [105, 169] on link "[PERSON_NAME] & [PERSON_NAME]" at bounding box center [132, 167] width 197 height 14
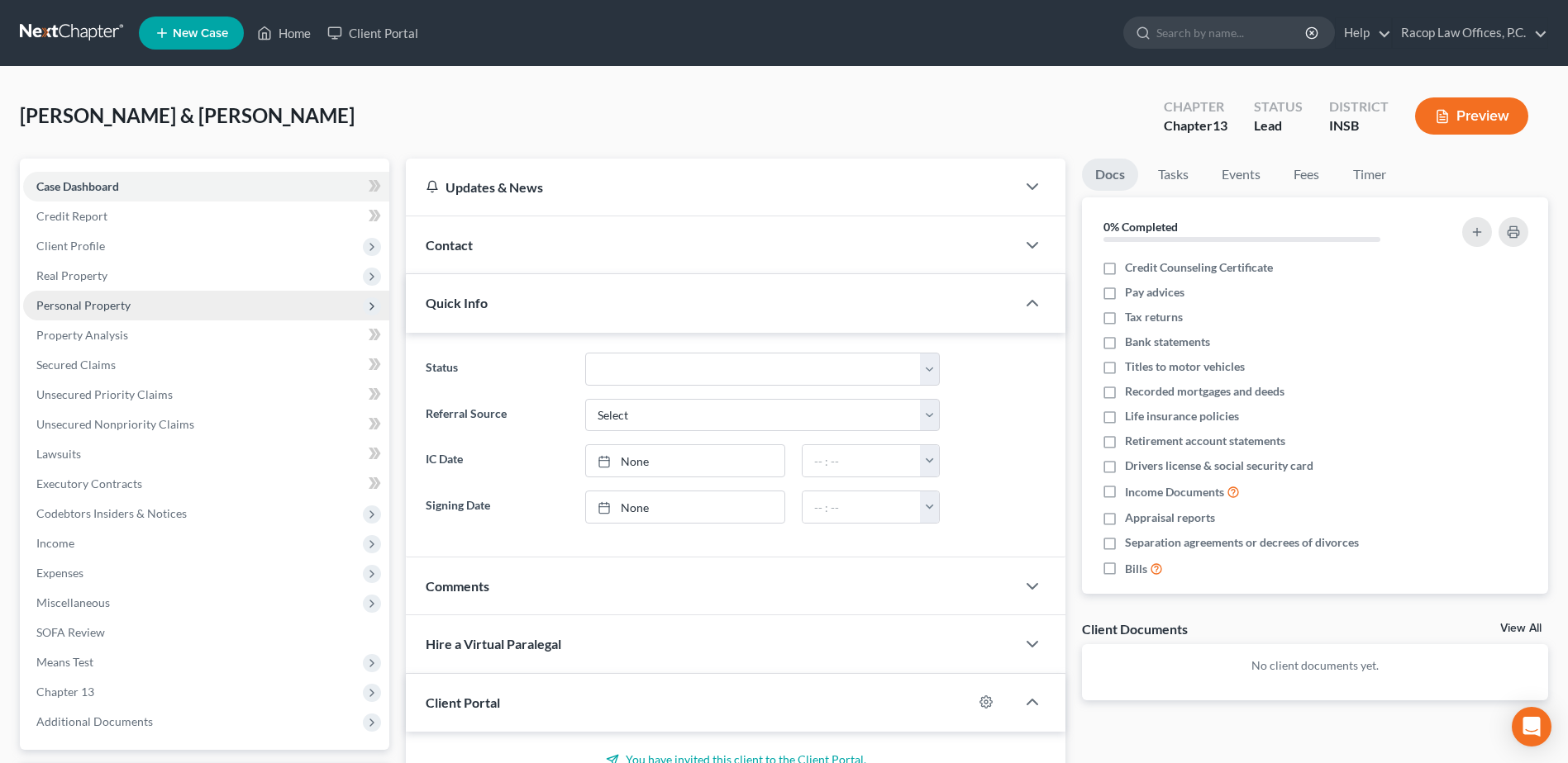
click at [74, 307] on span "Personal Property" at bounding box center [83, 305] width 94 height 14
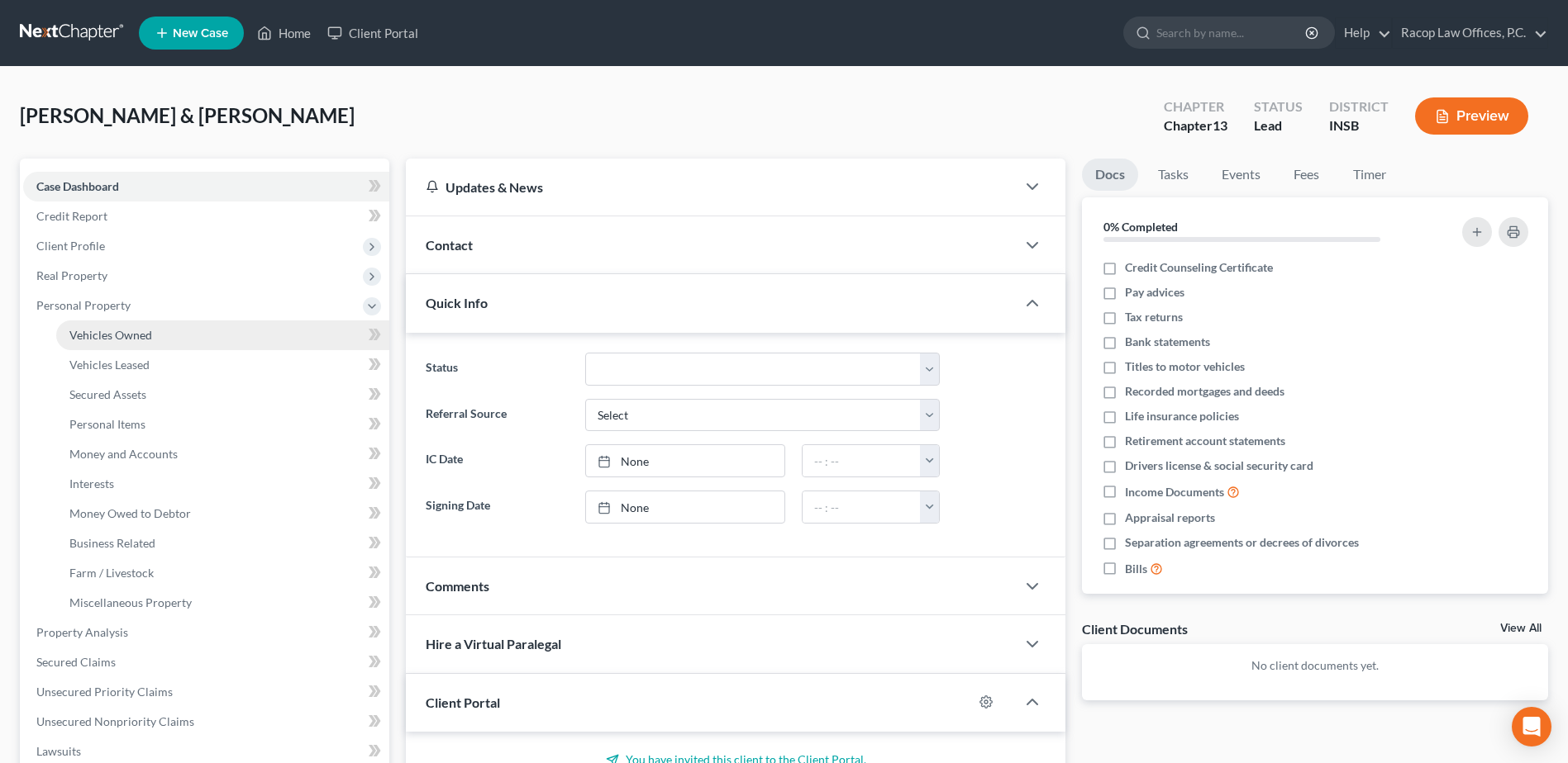
click at [122, 339] on span "Vehicles Owned" at bounding box center [110, 334] width 83 height 14
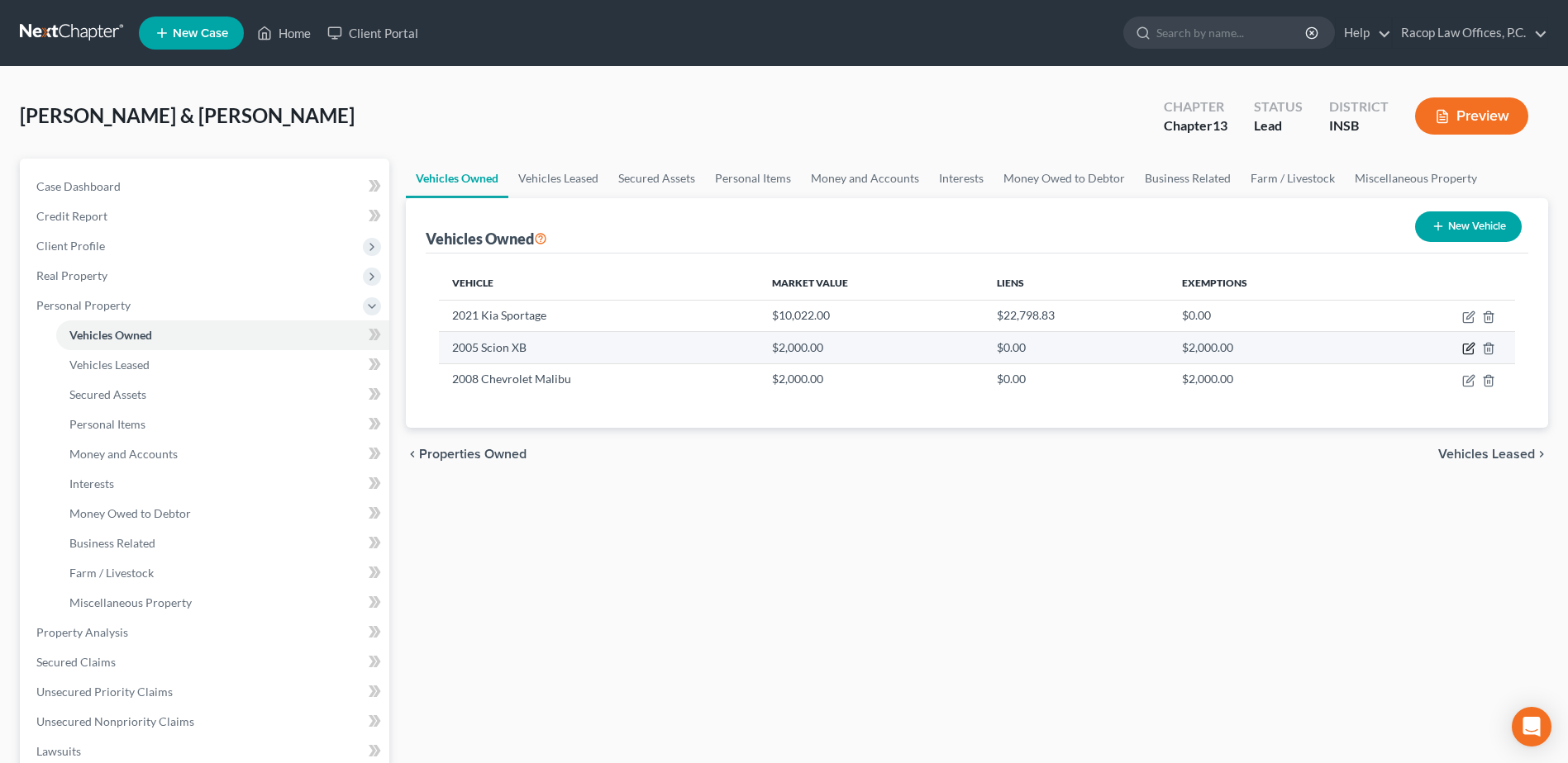
click at [1469, 351] on icon "button" at bounding box center [1470, 347] width 8 height 8
select select "0"
select select "21"
select select "2"
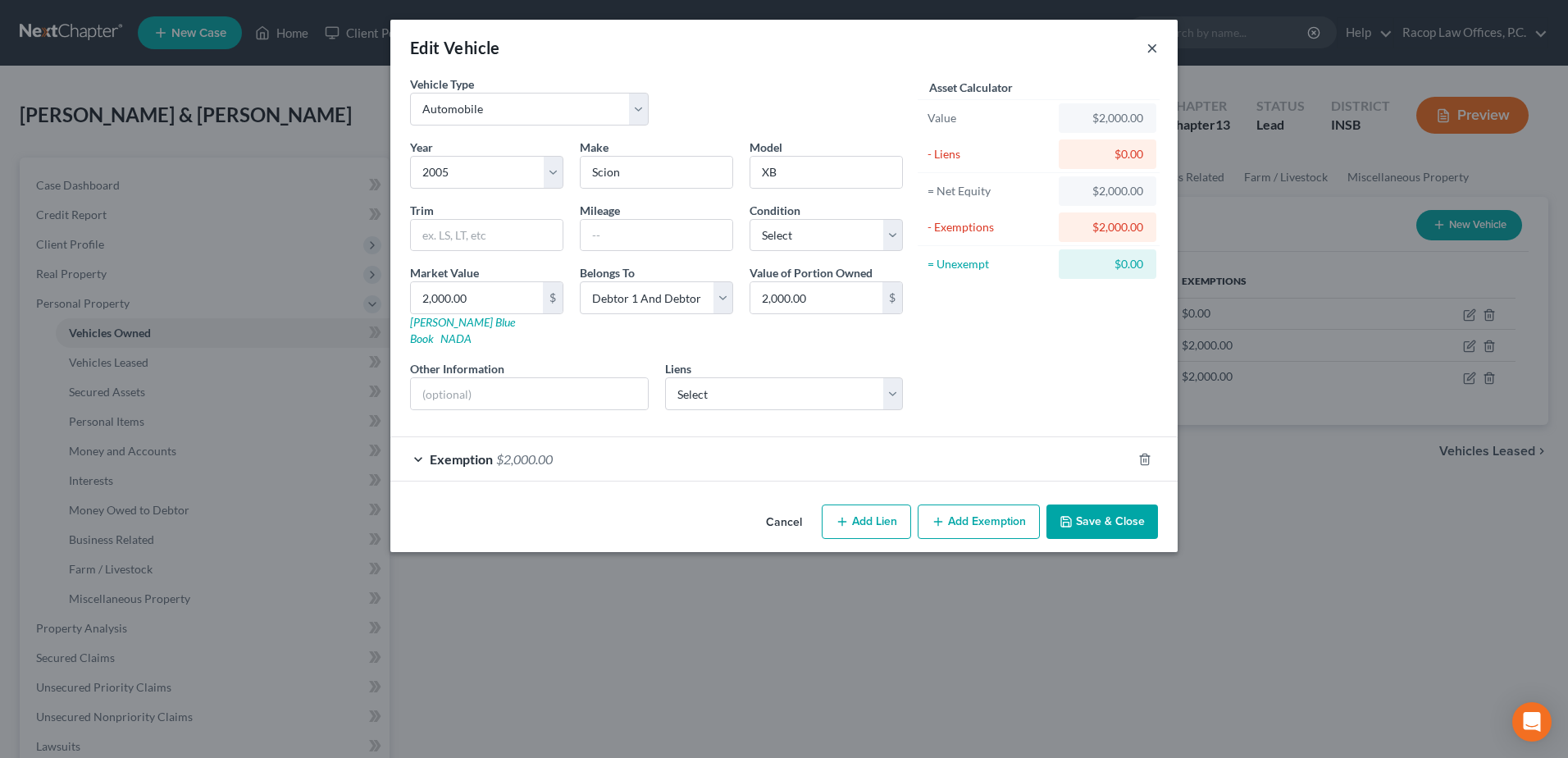
click at [1149, 47] on button "×" at bounding box center [1153, 47] width 12 height 20
